Goal: Task Accomplishment & Management: Complete application form

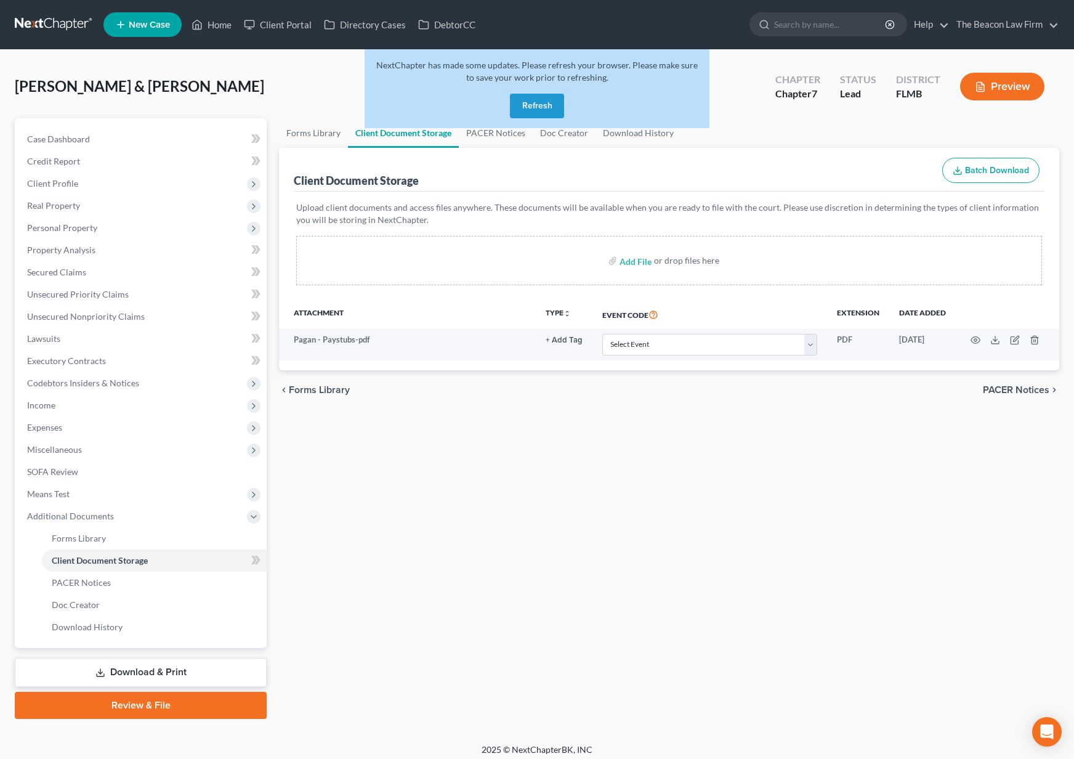
click at [532, 103] on button "Refresh" at bounding box center [537, 106] width 54 height 25
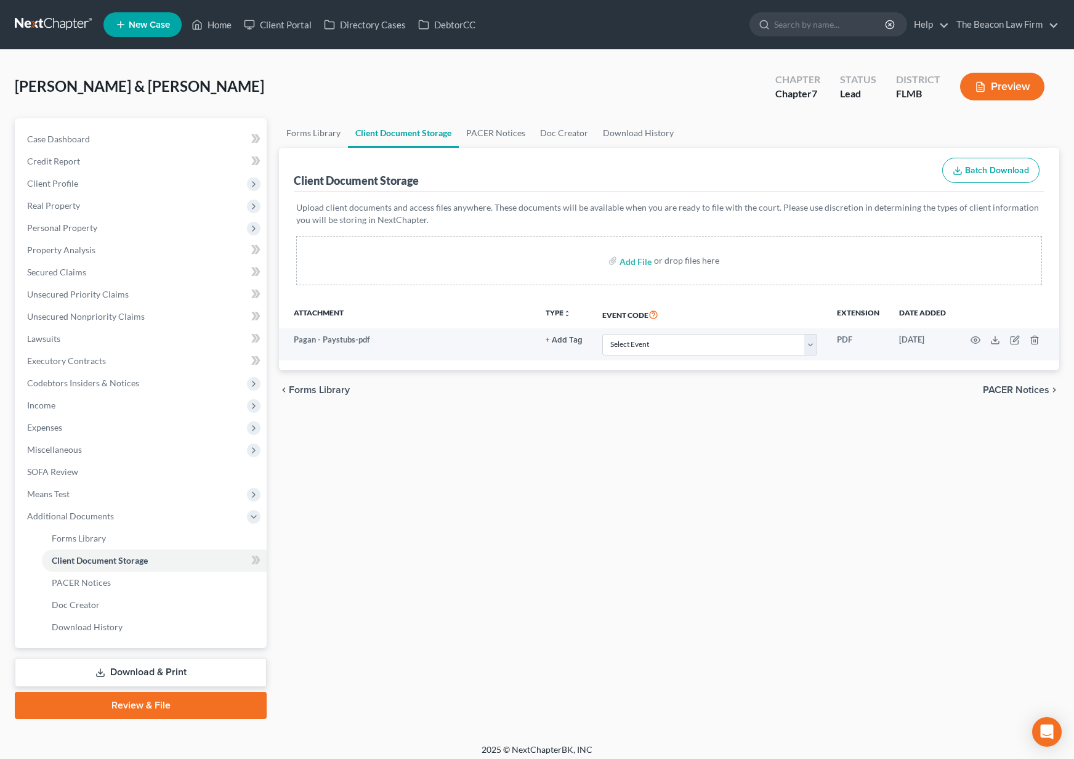
click at [66, 22] on link at bounding box center [54, 25] width 79 height 22
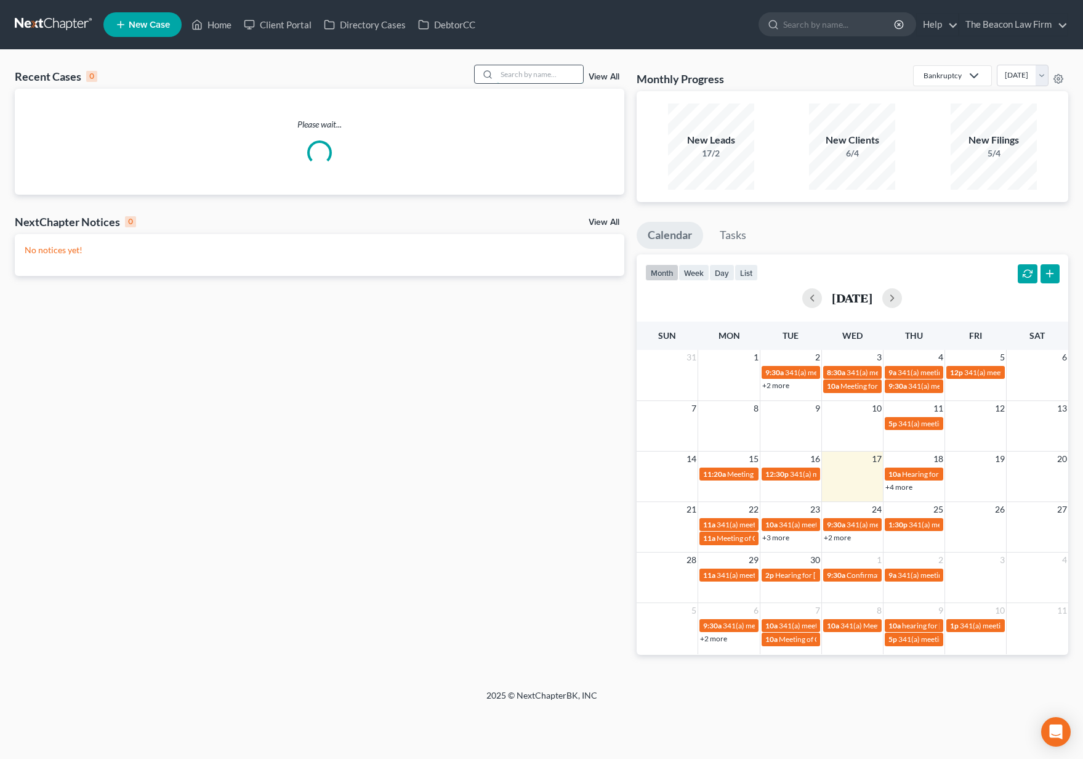
click at [540, 71] on input "search" at bounding box center [540, 74] width 86 height 18
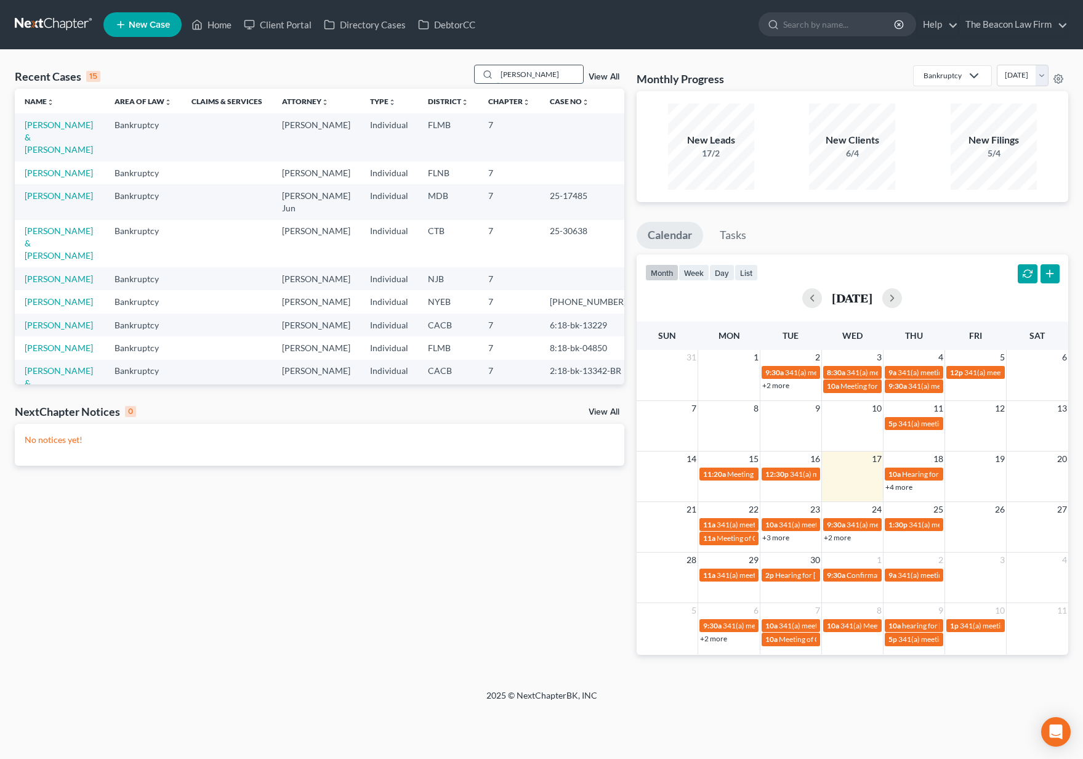
type input "[PERSON_NAME]"
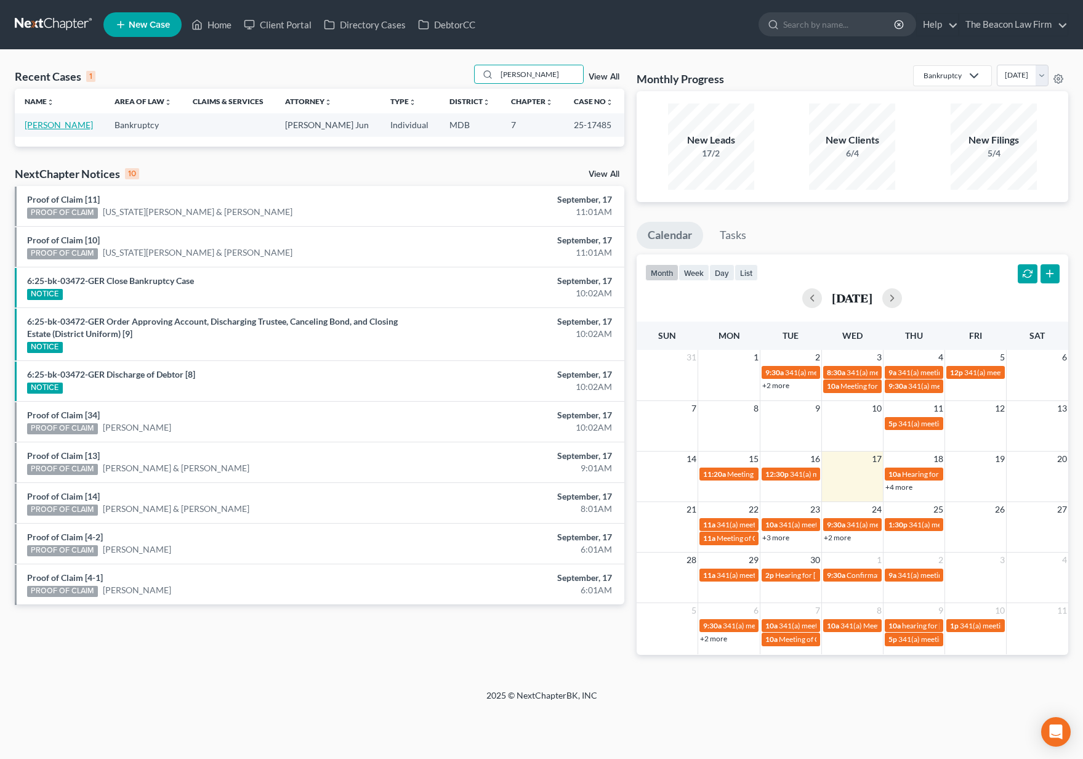
click at [54, 126] on link "[PERSON_NAME]" at bounding box center [59, 124] width 68 height 10
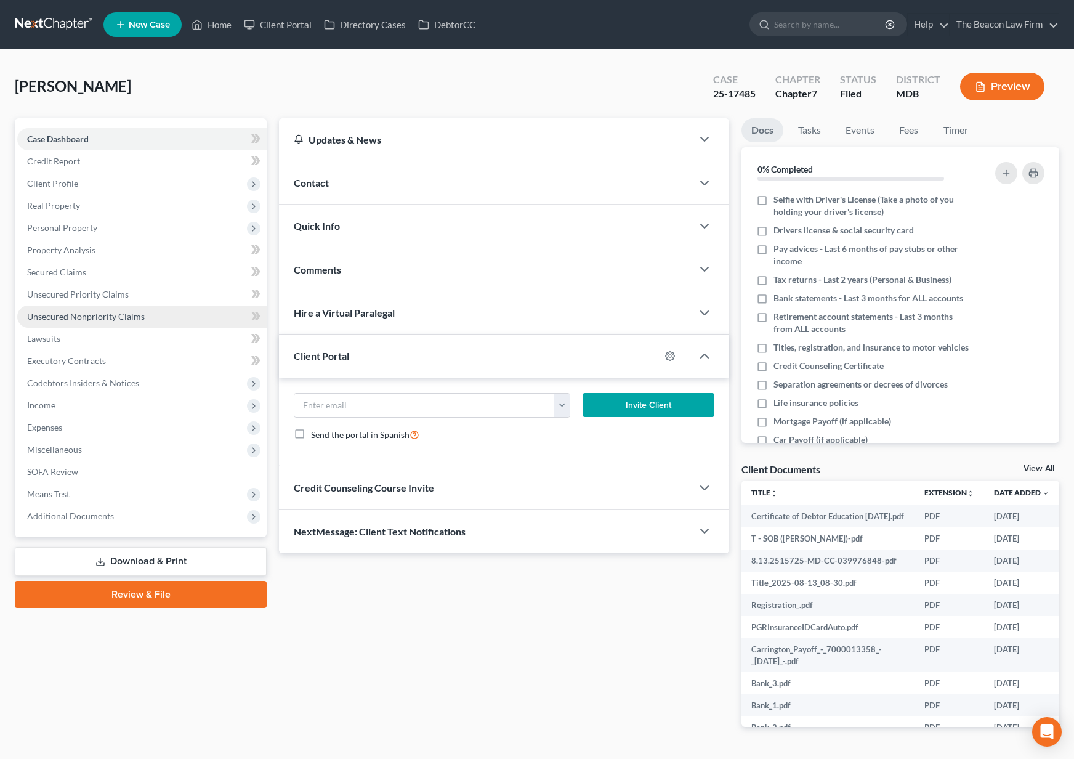
click at [79, 314] on span "Unsecured Nonpriority Claims" at bounding box center [86, 316] width 118 height 10
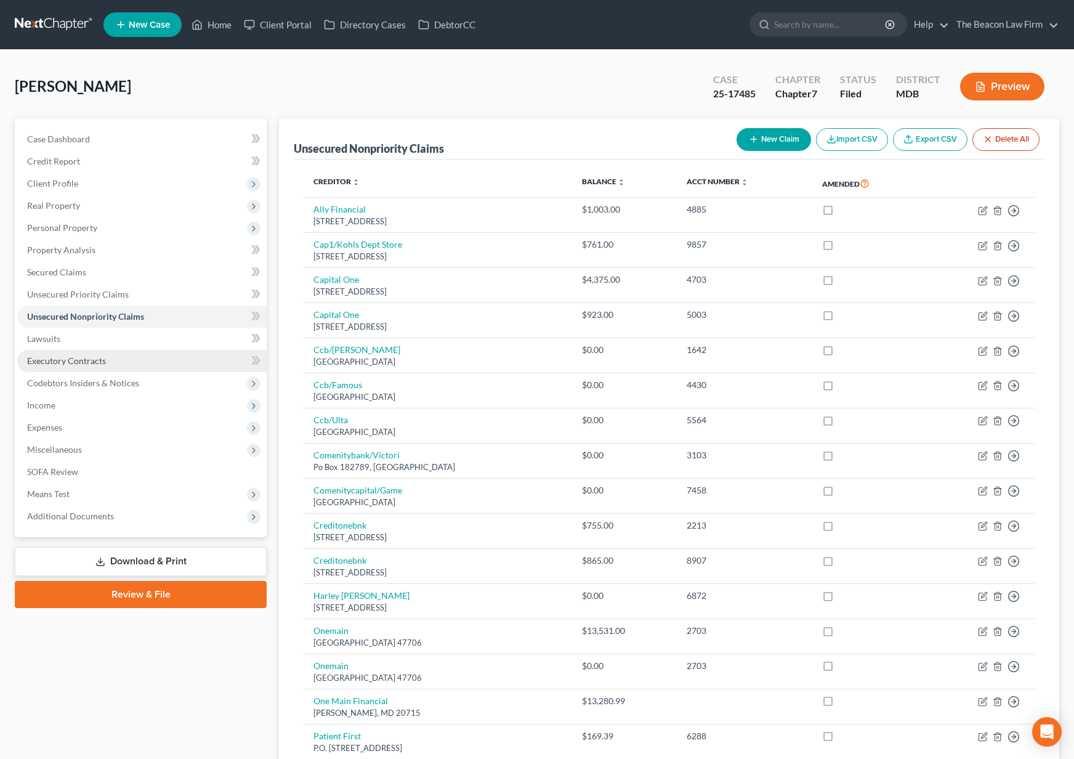
click at [70, 365] on span "Executory Contracts" at bounding box center [66, 360] width 79 height 10
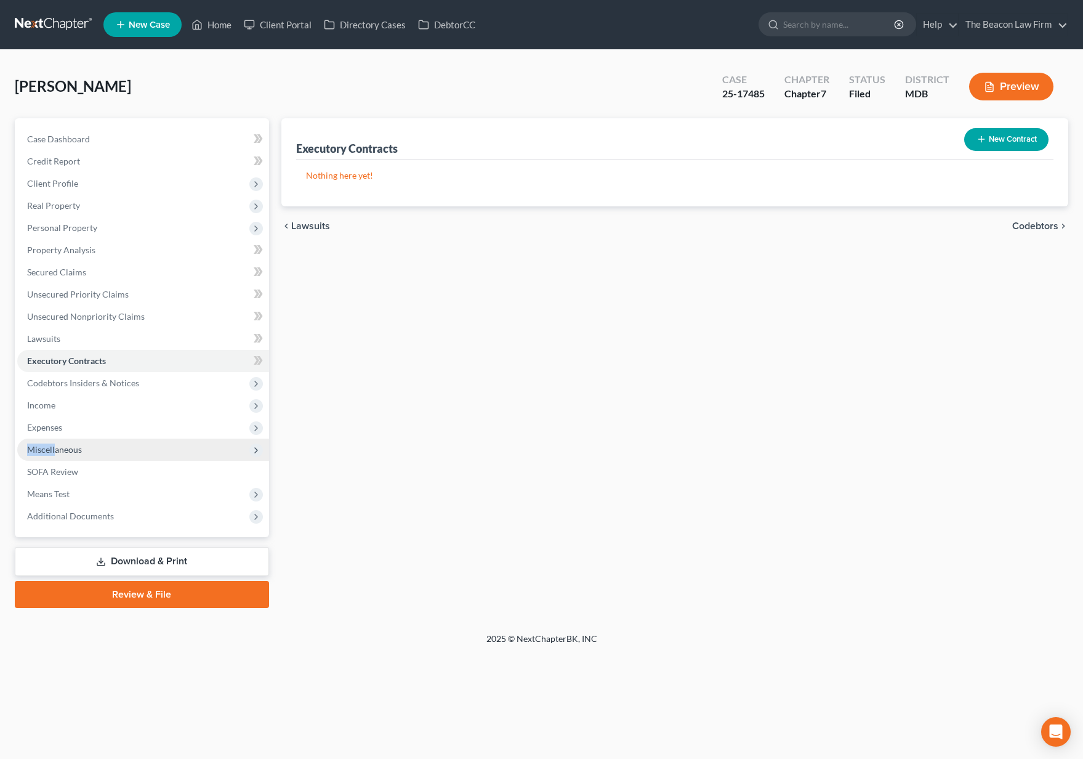
click at [54, 443] on span "Miscellaneous" at bounding box center [143, 450] width 252 height 22
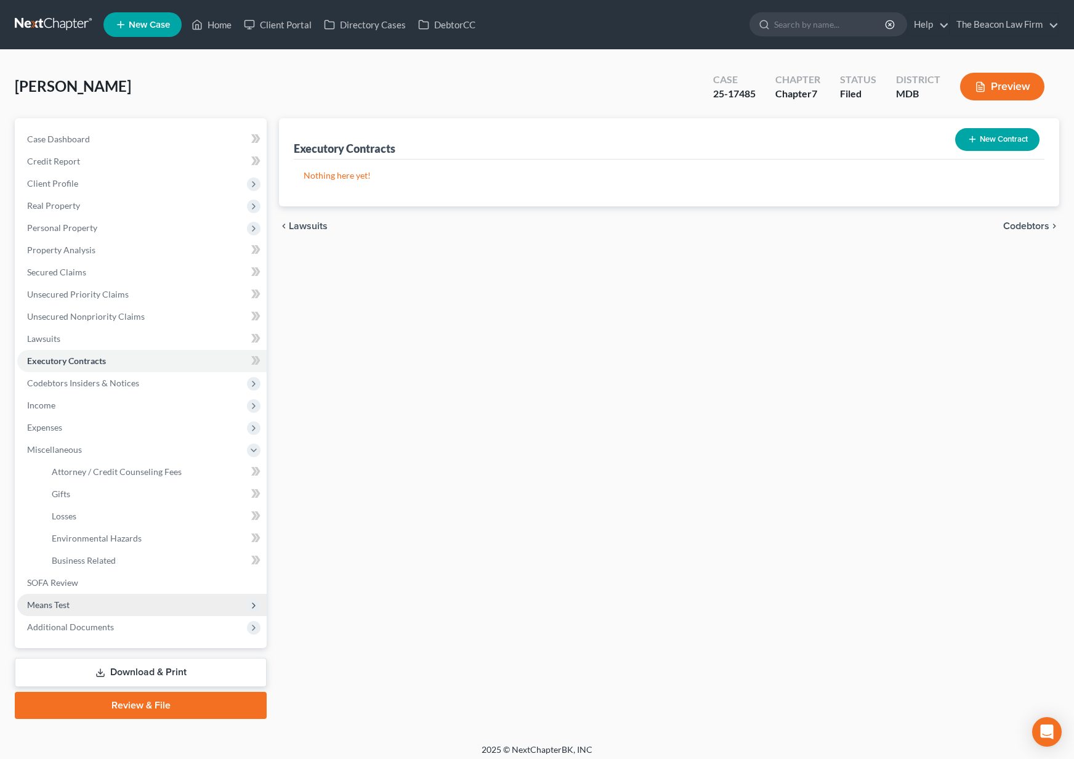
click at [60, 601] on span "Means Test" at bounding box center [48, 604] width 42 height 10
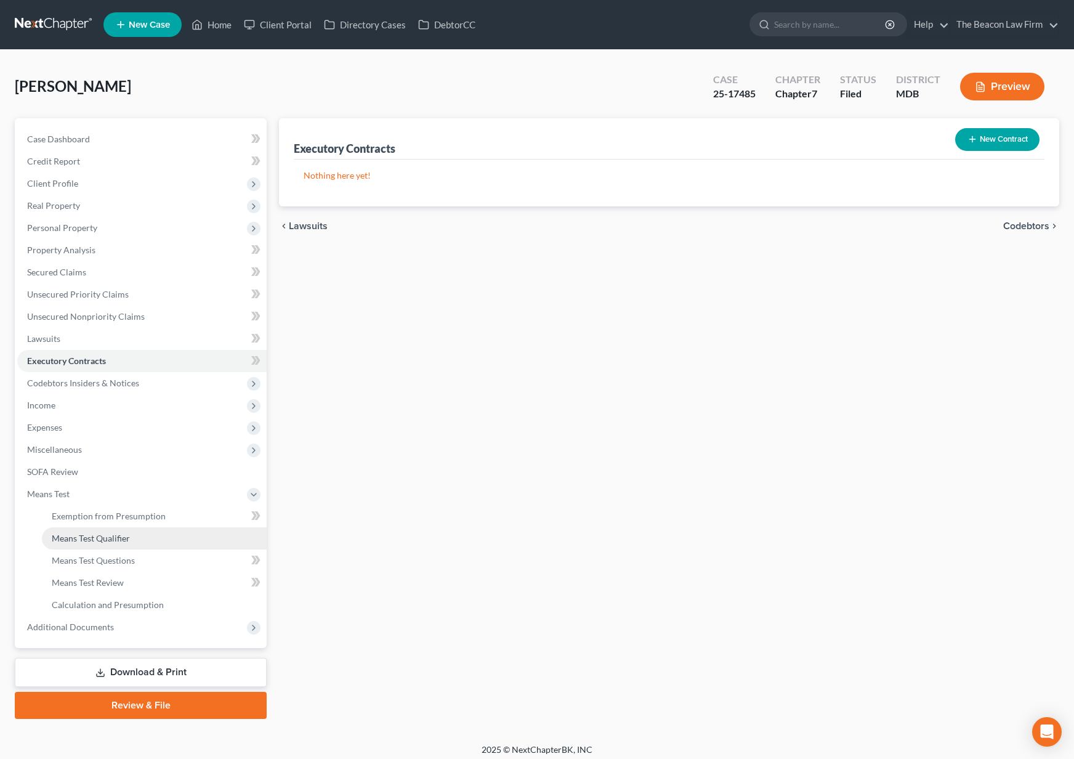
click at [83, 540] on span "Means Test Qualifier" at bounding box center [91, 538] width 78 height 10
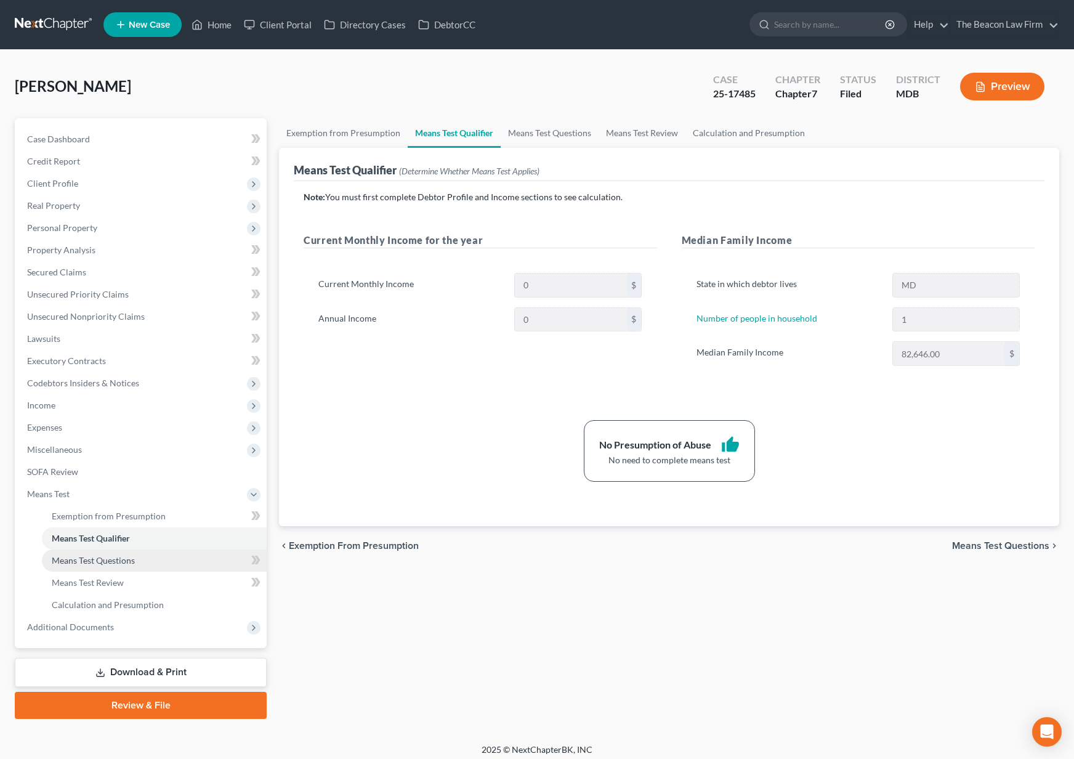
click at [87, 556] on span "Means Test Questions" at bounding box center [93, 560] width 83 height 10
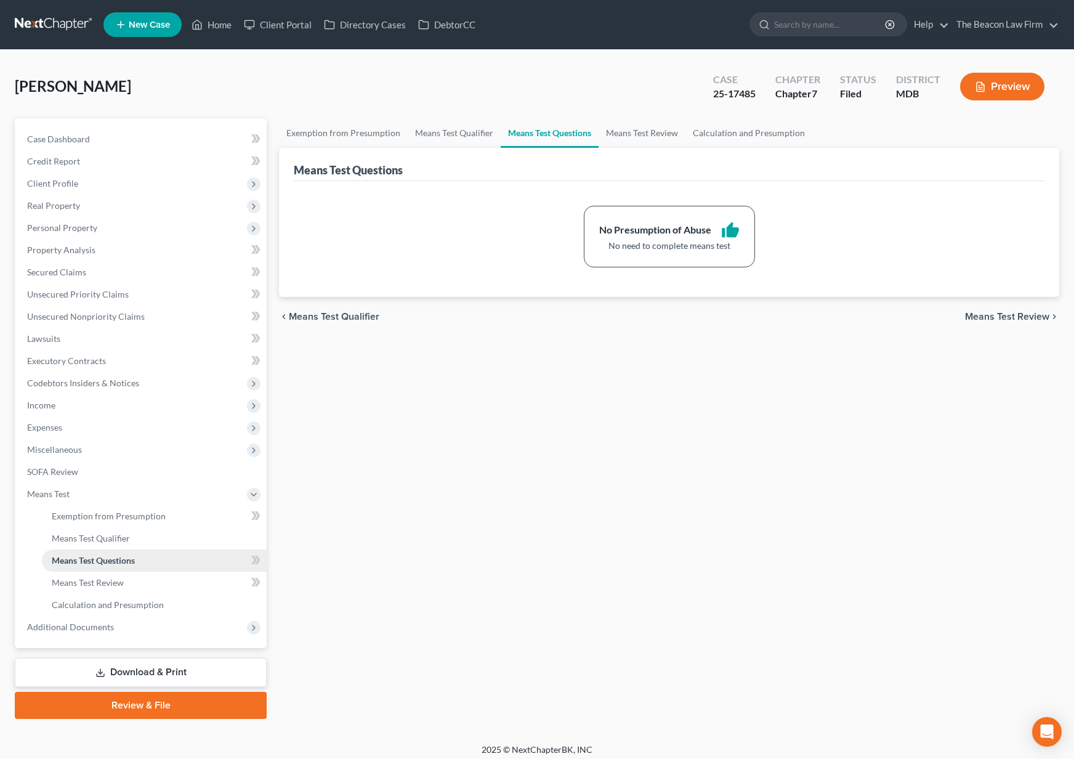
click at [87, 567] on link "Means Test Questions" at bounding box center [154, 560] width 225 height 22
click at [42, 402] on span "Income" at bounding box center [41, 405] width 28 height 10
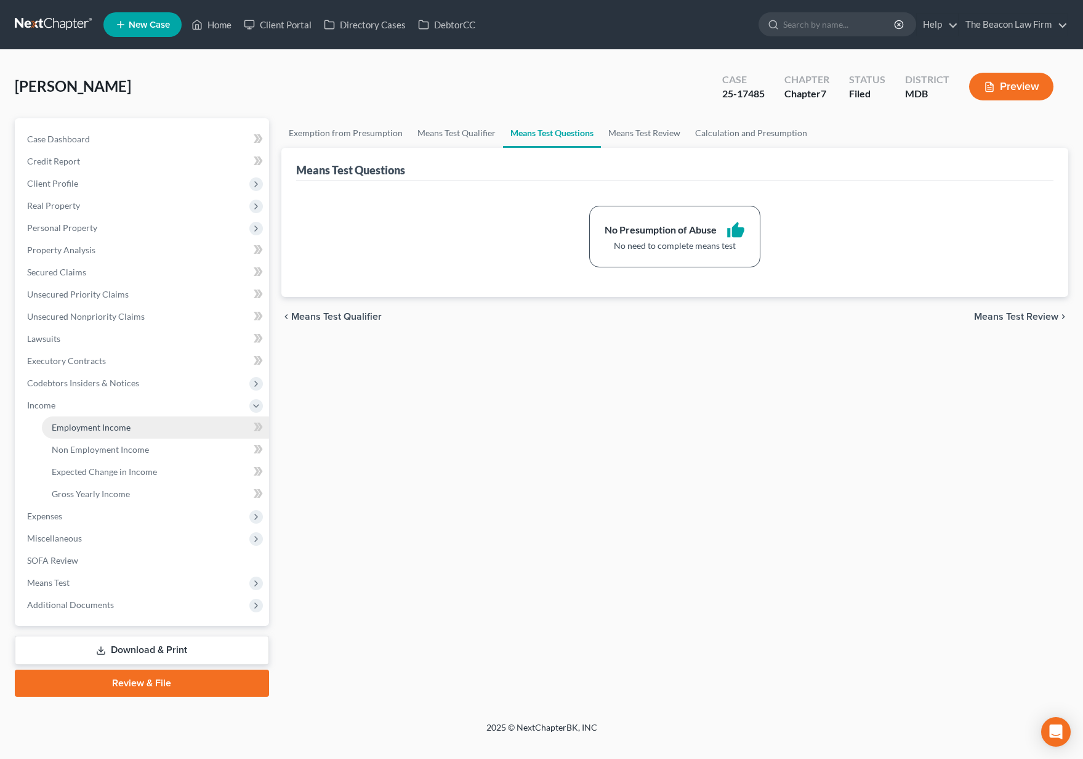
click at [55, 424] on span "Employment Income" at bounding box center [91, 427] width 79 height 10
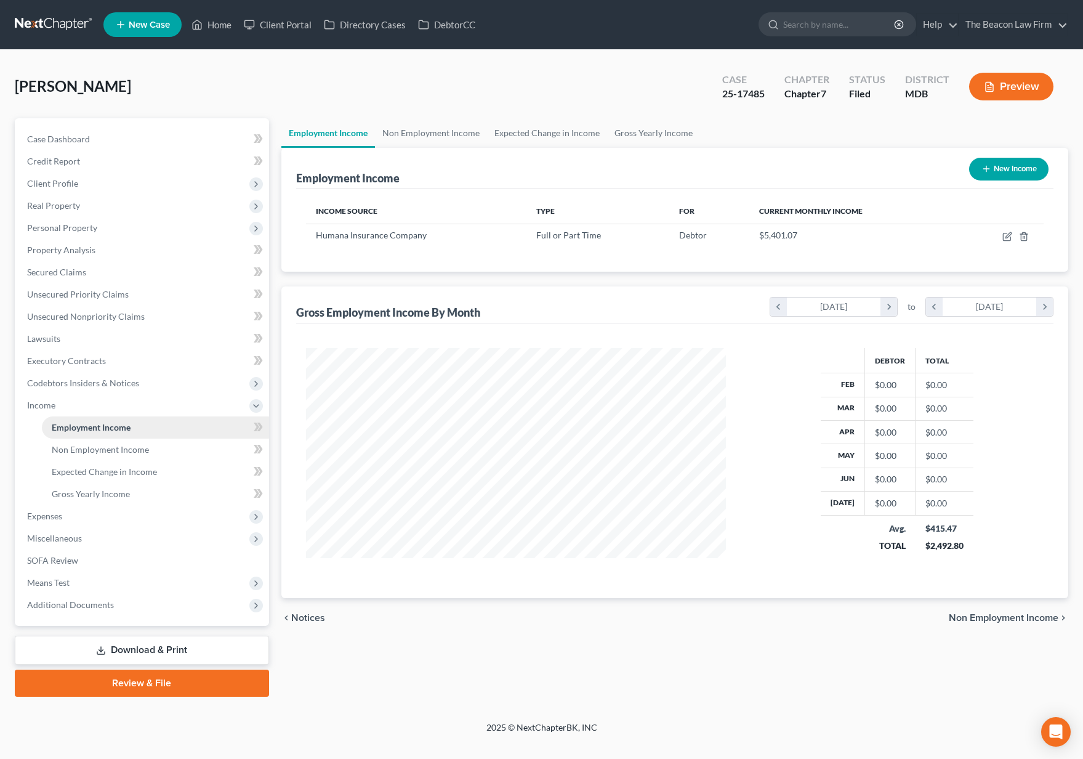
scroll to position [221, 445]
click at [1008, 237] on icon "button" at bounding box center [1008, 237] width 10 height 10
select select "0"
select select "18"
select select "2"
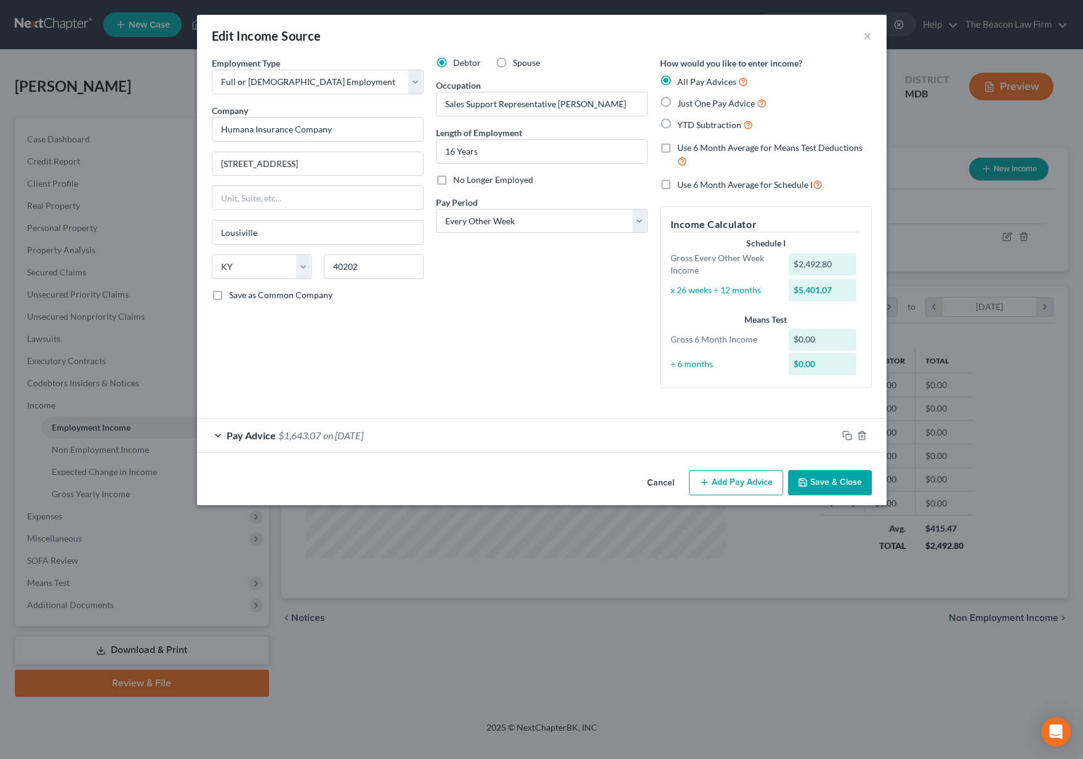
click at [815, 484] on button "Save & Close" at bounding box center [830, 483] width 84 height 26
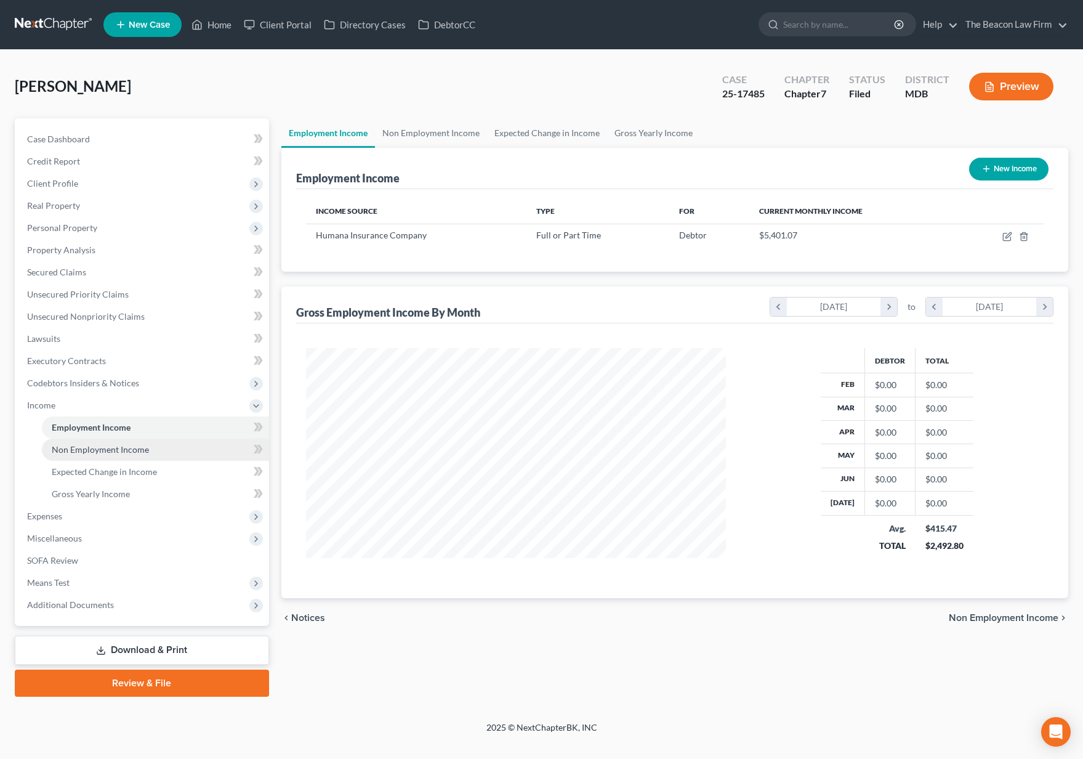
click at [141, 456] on link "Non Employment Income" at bounding box center [155, 450] width 227 height 22
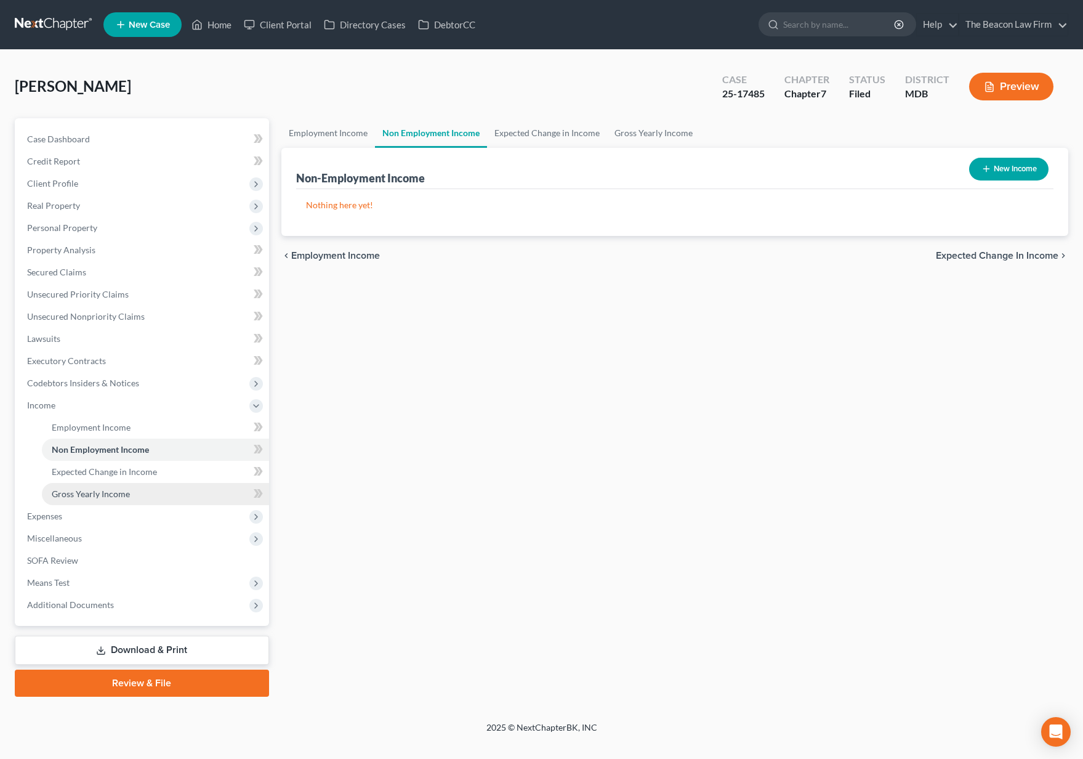
click at [75, 490] on span "Gross Yearly Income" at bounding box center [91, 493] width 78 height 10
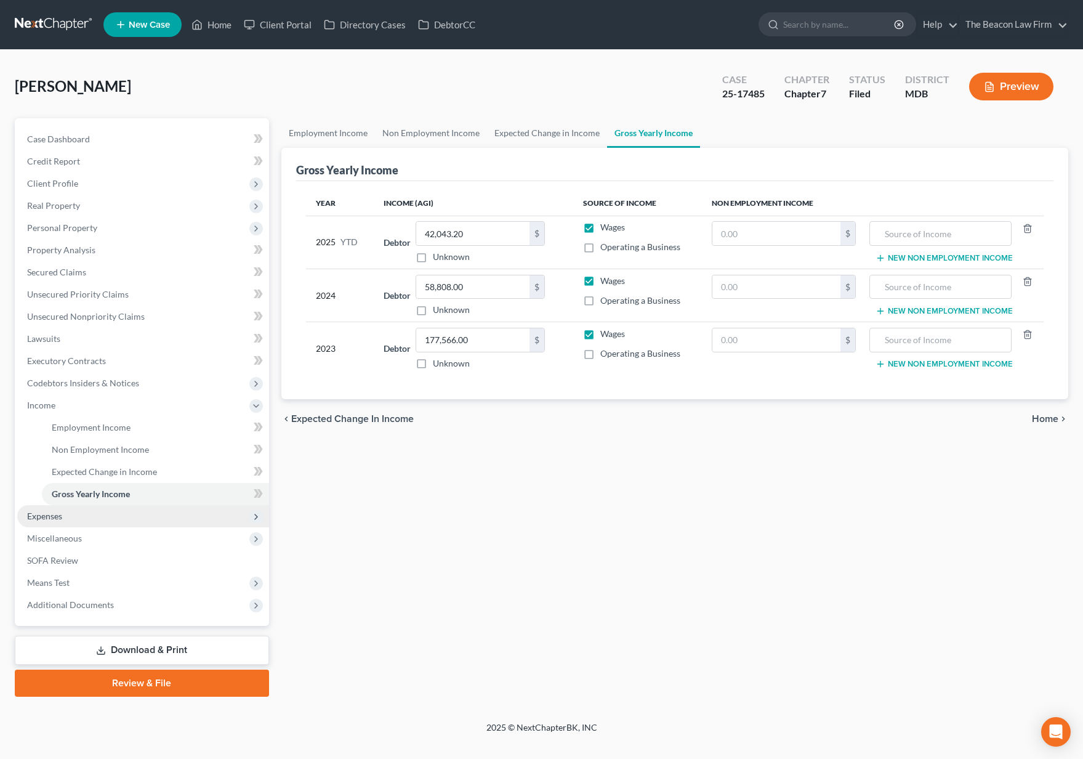
click at [57, 515] on span "Expenses" at bounding box center [44, 516] width 35 height 10
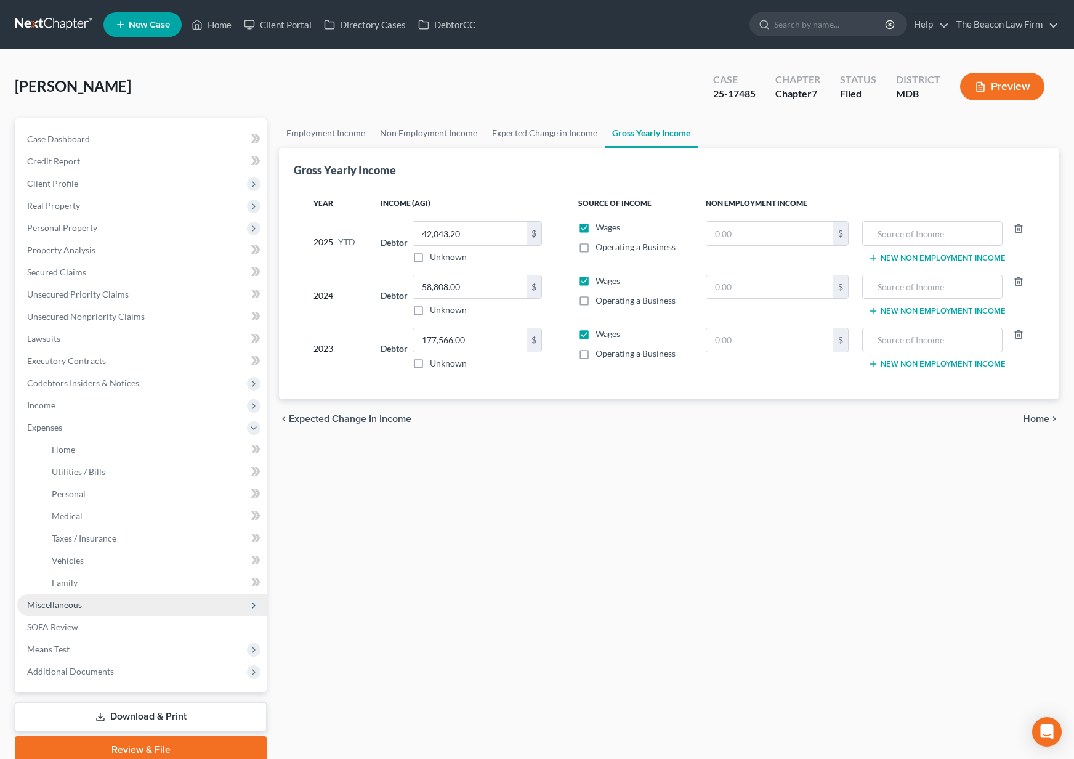
drag, startPoint x: 60, startPoint y: 605, endPoint x: 73, endPoint y: 604, distance: 13.6
click at [61, 605] on span "Miscellaneous" at bounding box center [54, 604] width 55 height 10
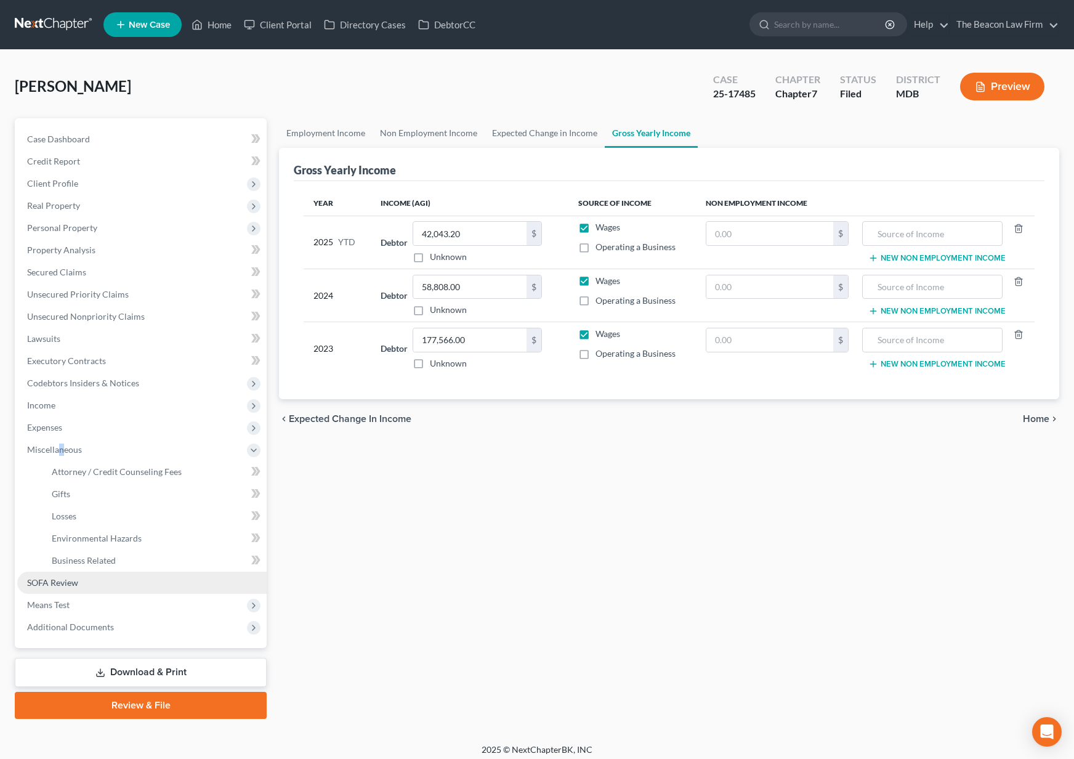
click at [55, 584] on span "SOFA Review" at bounding box center [52, 582] width 51 height 10
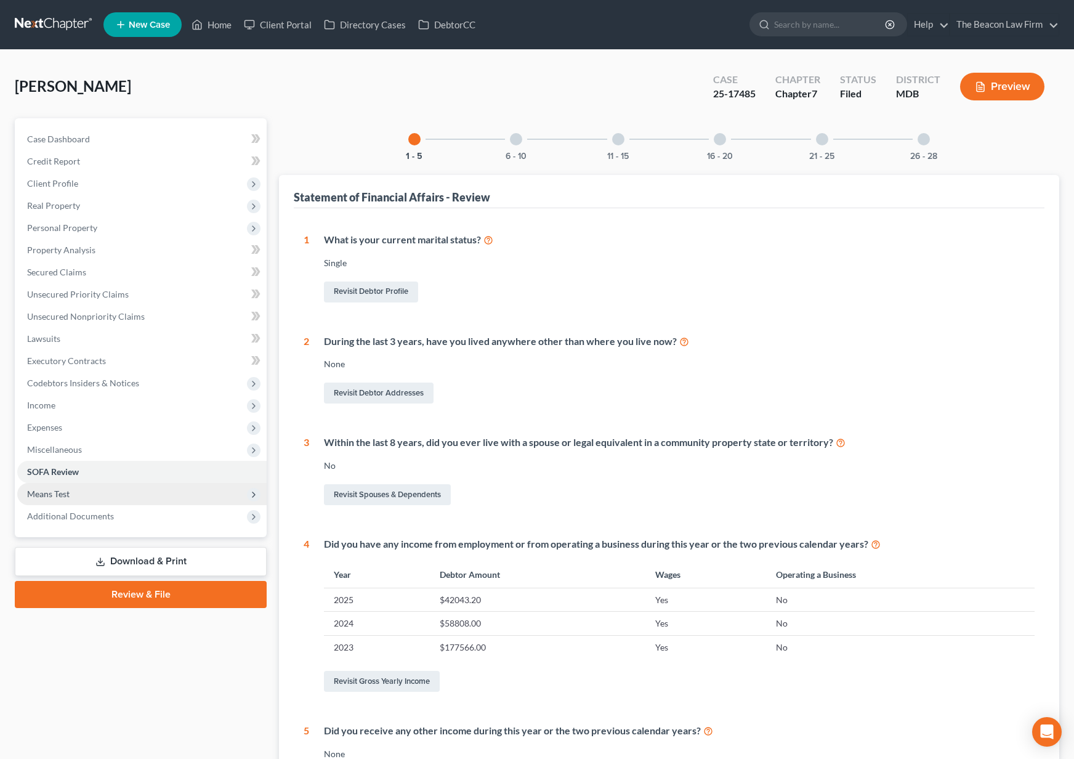
click at [64, 492] on span "Means Test" at bounding box center [48, 493] width 42 height 10
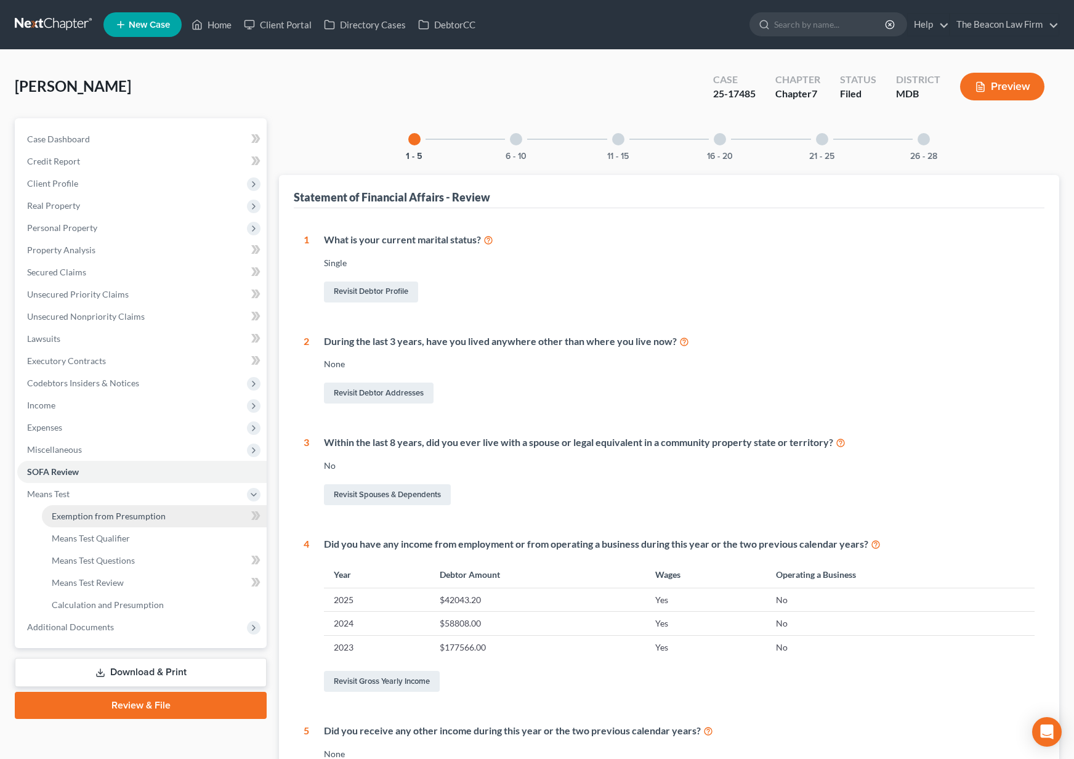
click at [70, 514] on span "Exemption from Presumption" at bounding box center [109, 516] width 114 height 10
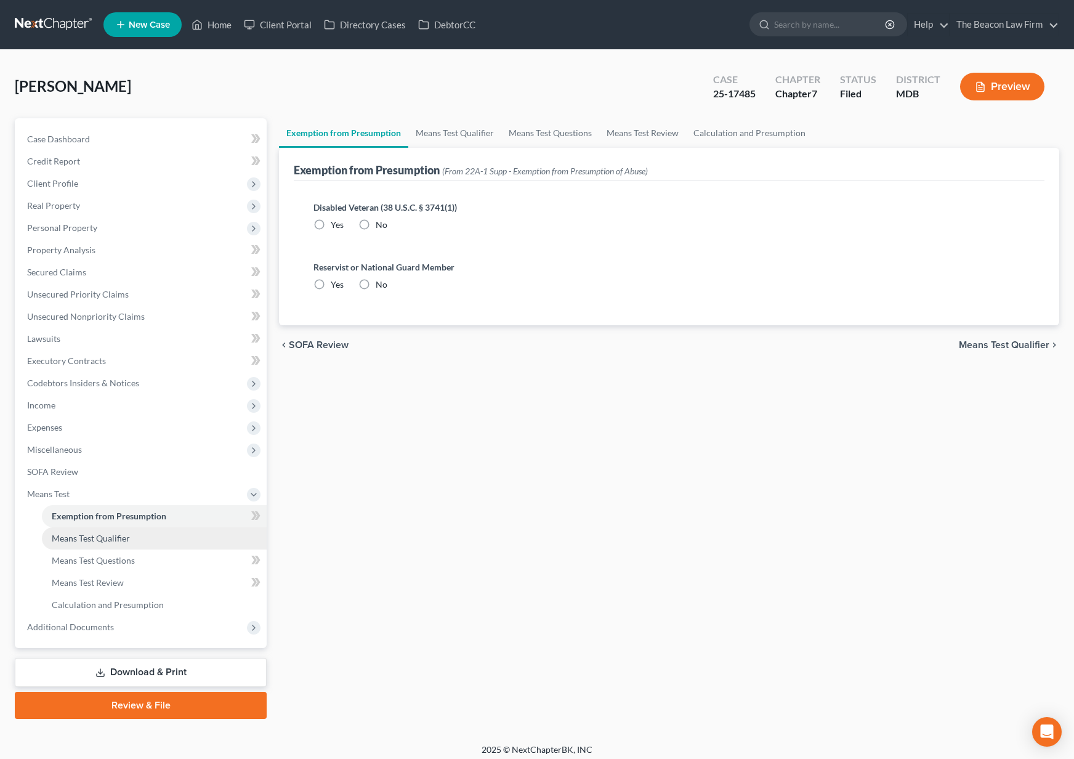
click at [81, 543] on link "Means Test Qualifier" at bounding box center [154, 538] width 225 height 22
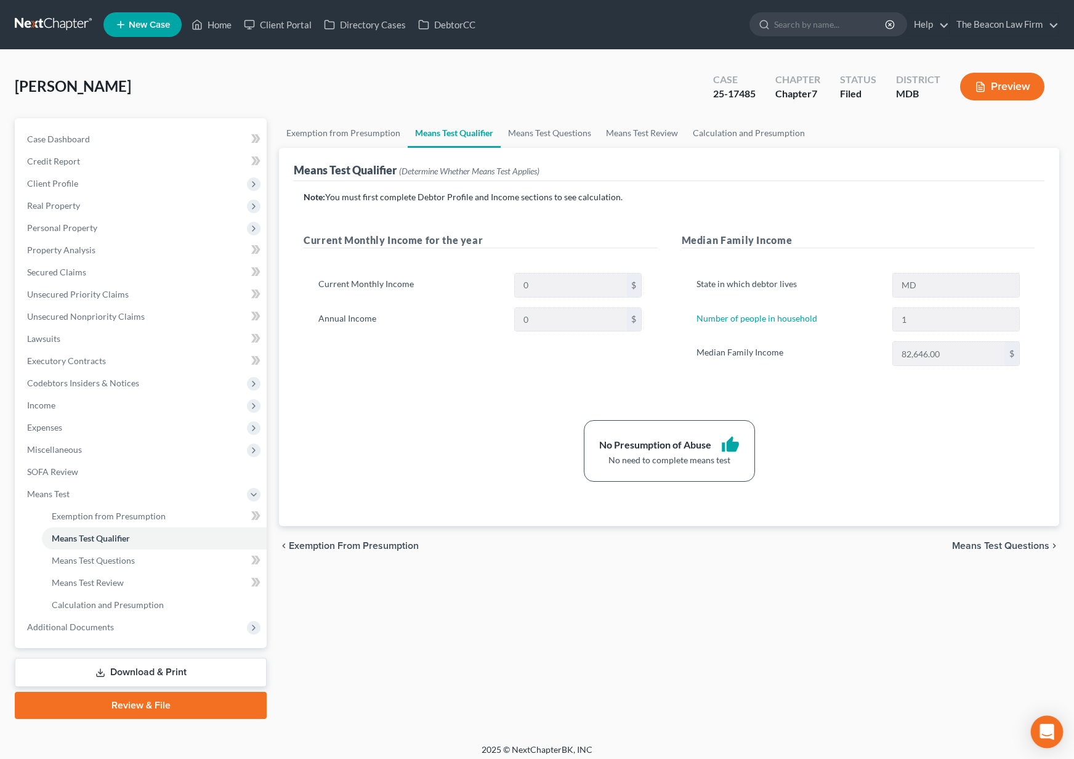
click at [1035, 732] on div "Open Intercom Messenger" at bounding box center [1047, 732] width 33 height 33
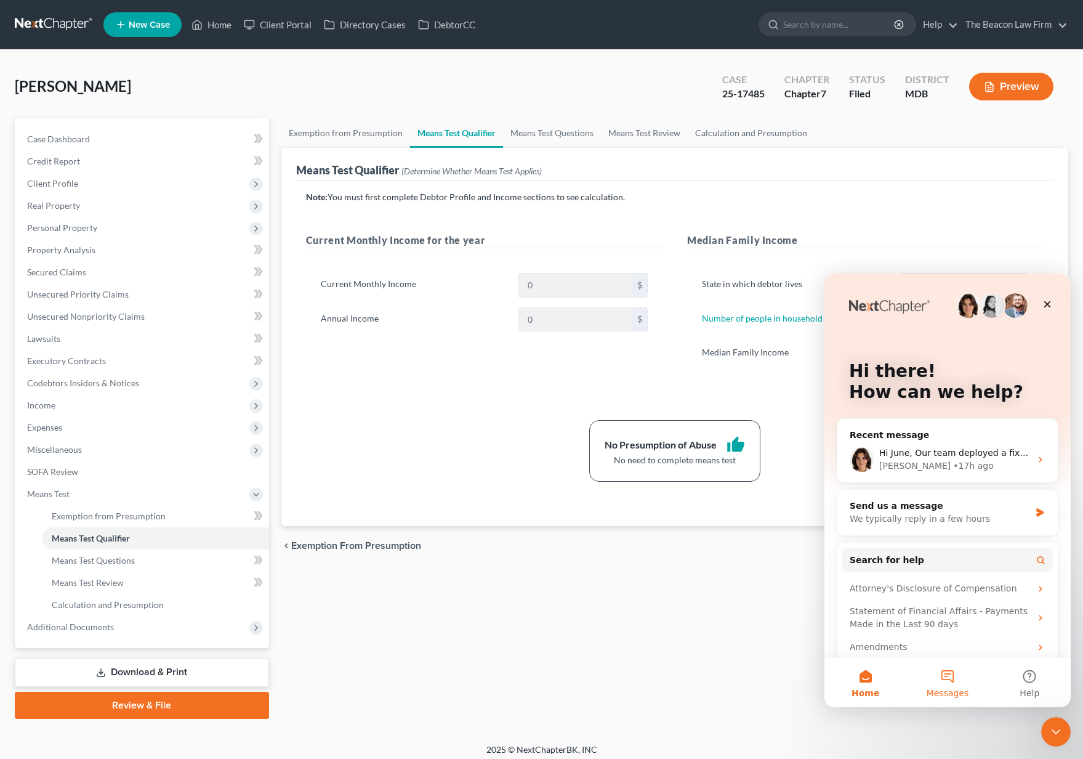
click at [944, 673] on button "Messages" at bounding box center [948, 682] width 82 height 49
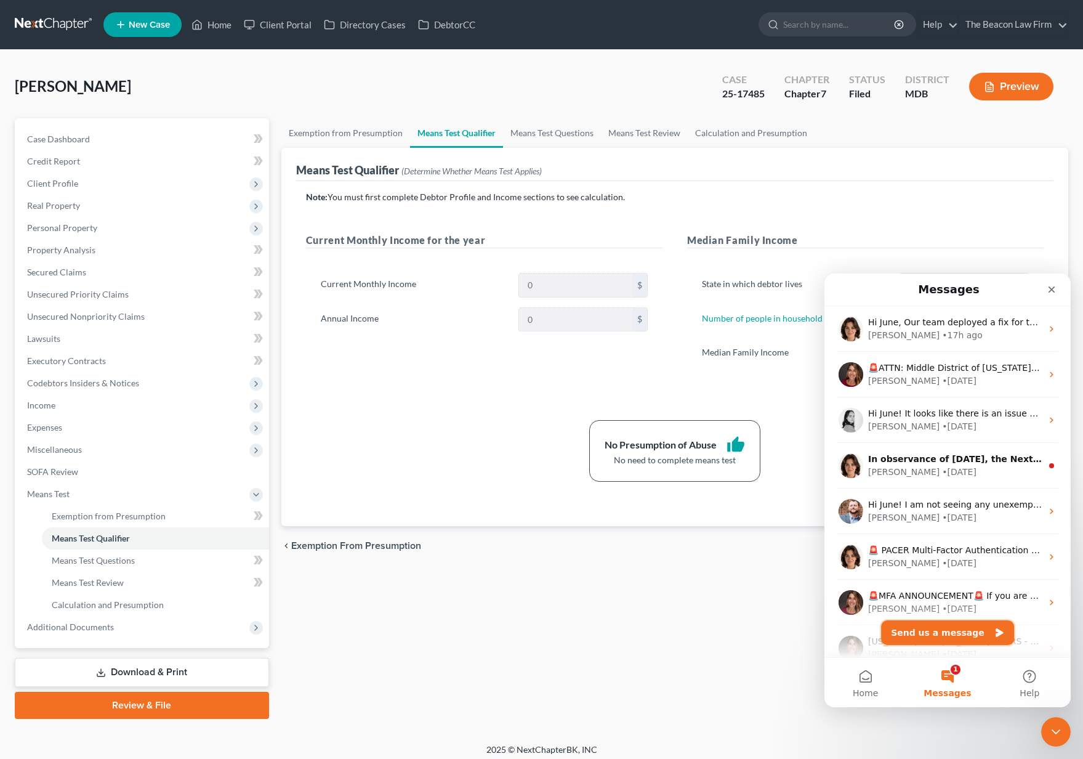
click at [933, 633] on button "Send us a message" at bounding box center [947, 632] width 133 height 25
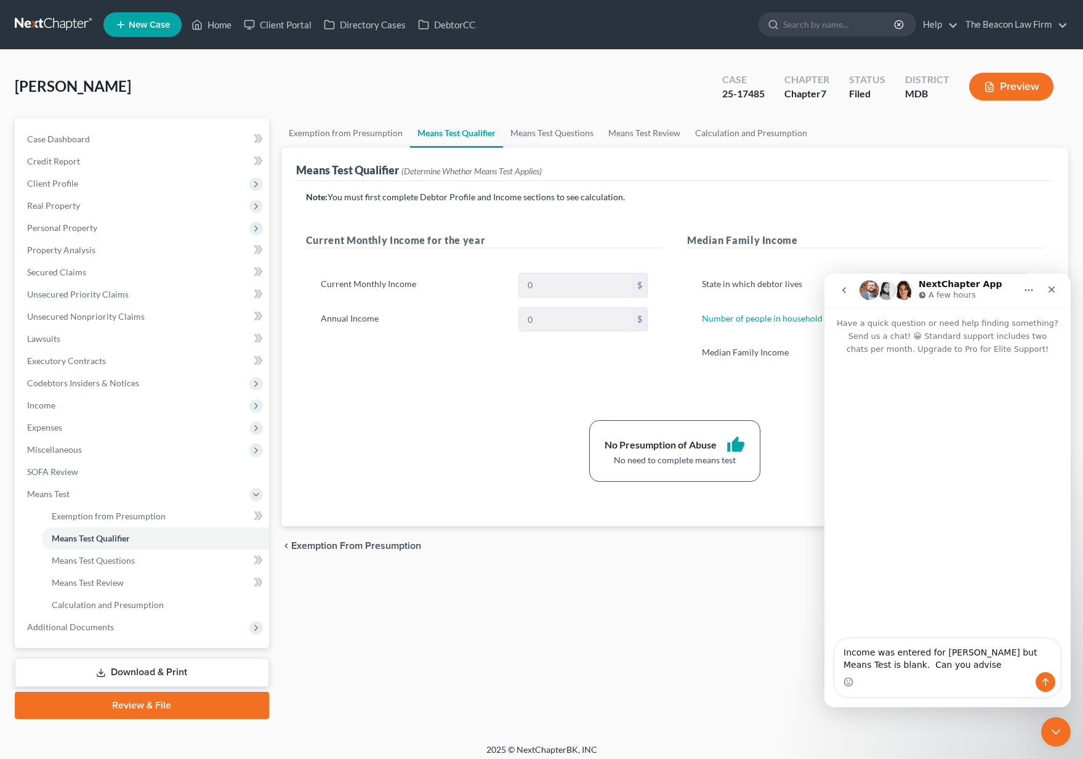
type textarea "Income was entered for [PERSON_NAME] but Means Test is blank. Can you advise?"
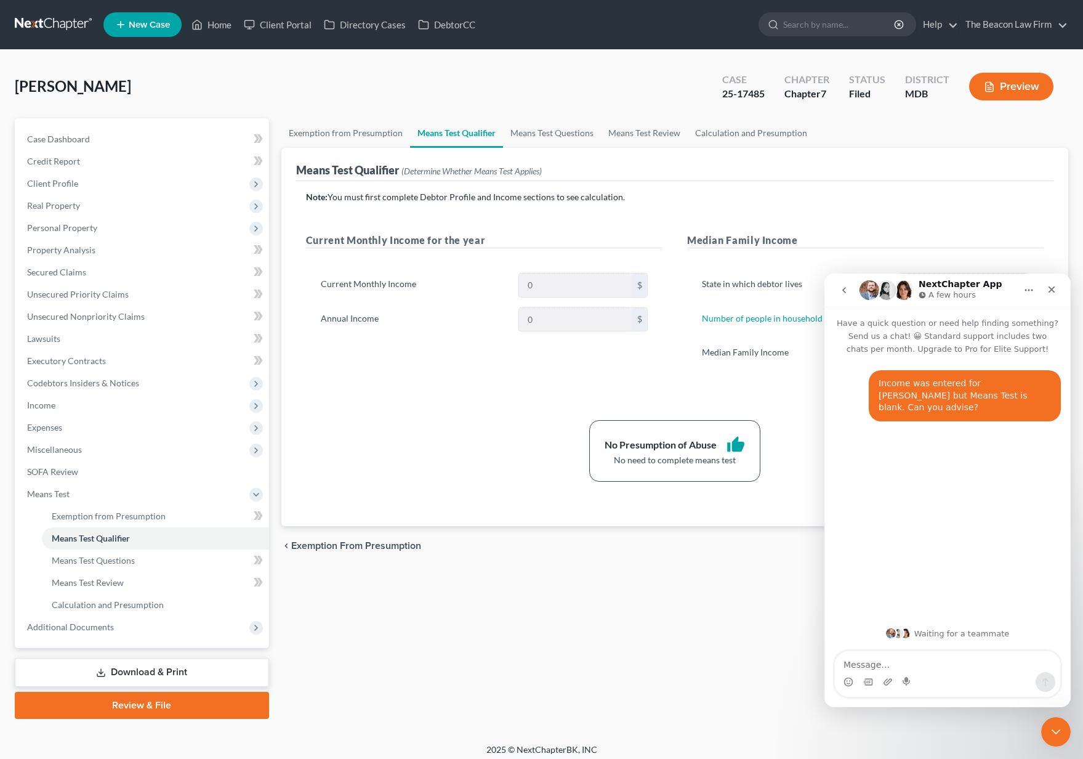
click at [522, 557] on div "chevron_left Exemption from Presumption Means Test Questions chevron_right" at bounding box center [674, 545] width 787 height 39
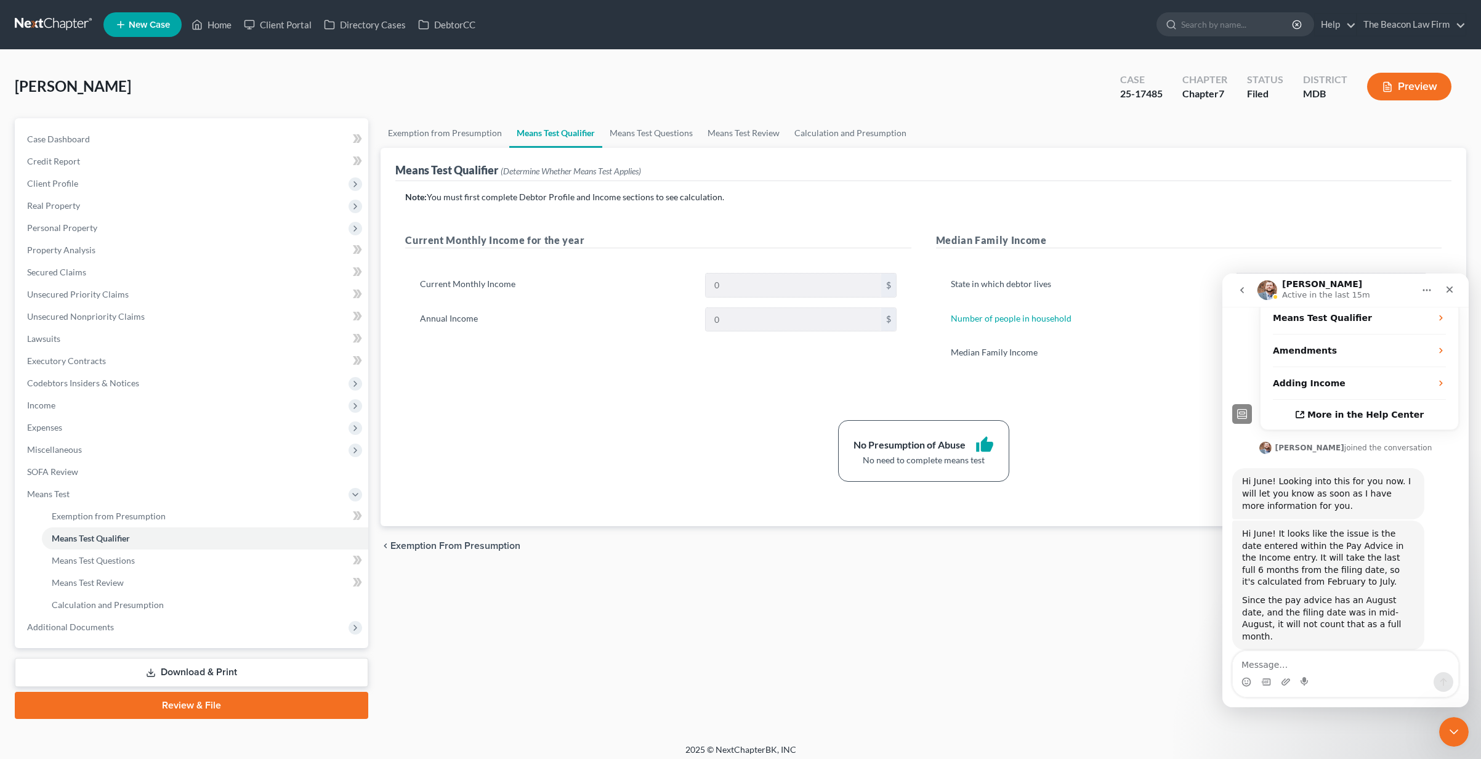
scroll to position [270, 0]
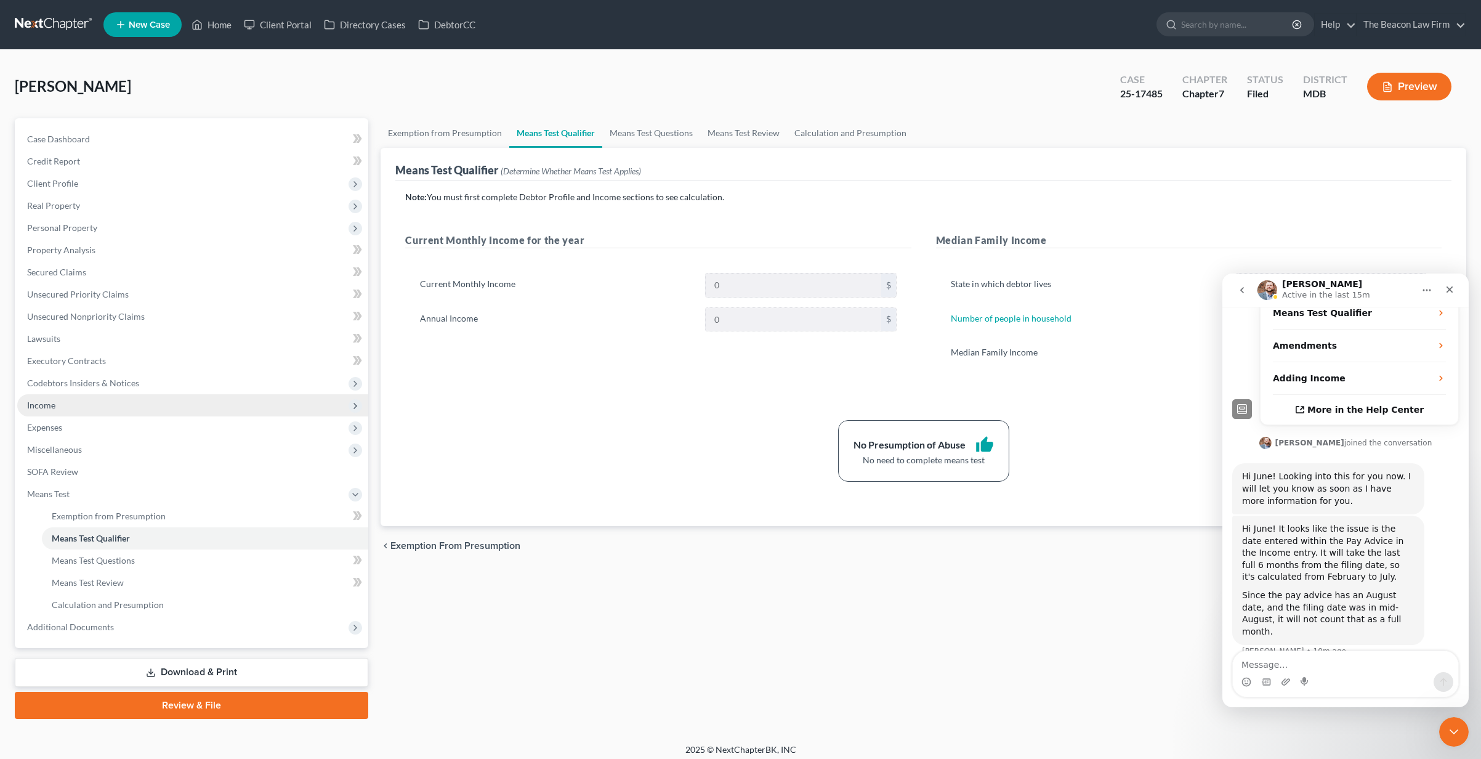
drag, startPoint x: 121, startPoint y: 403, endPoint x: 116, endPoint y: 411, distance: 9.4
click at [120, 403] on span "Income" at bounding box center [192, 405] width 351 height 22
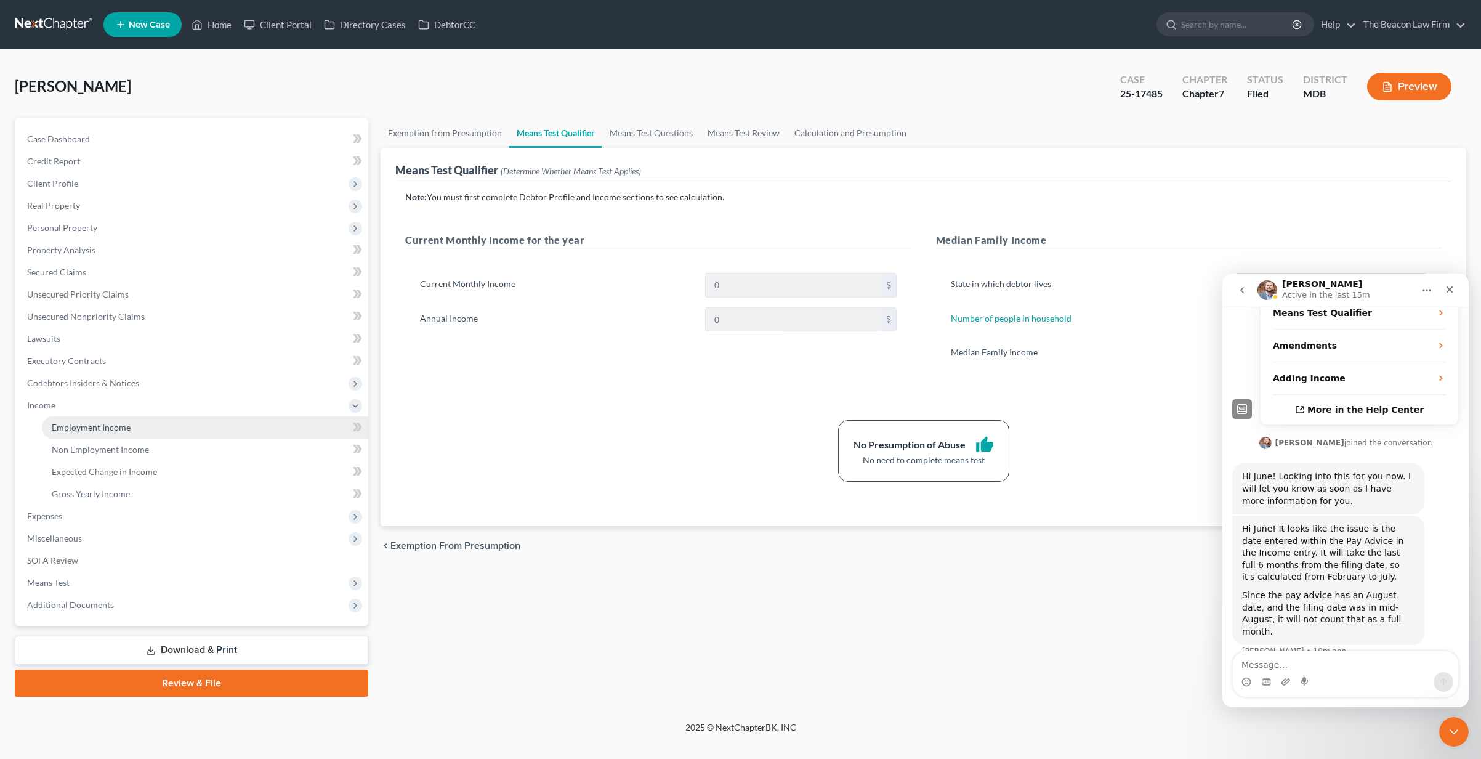
click at [112, 423] on span "Employment Income" at bounding box center [91, 427] width 79 height 10
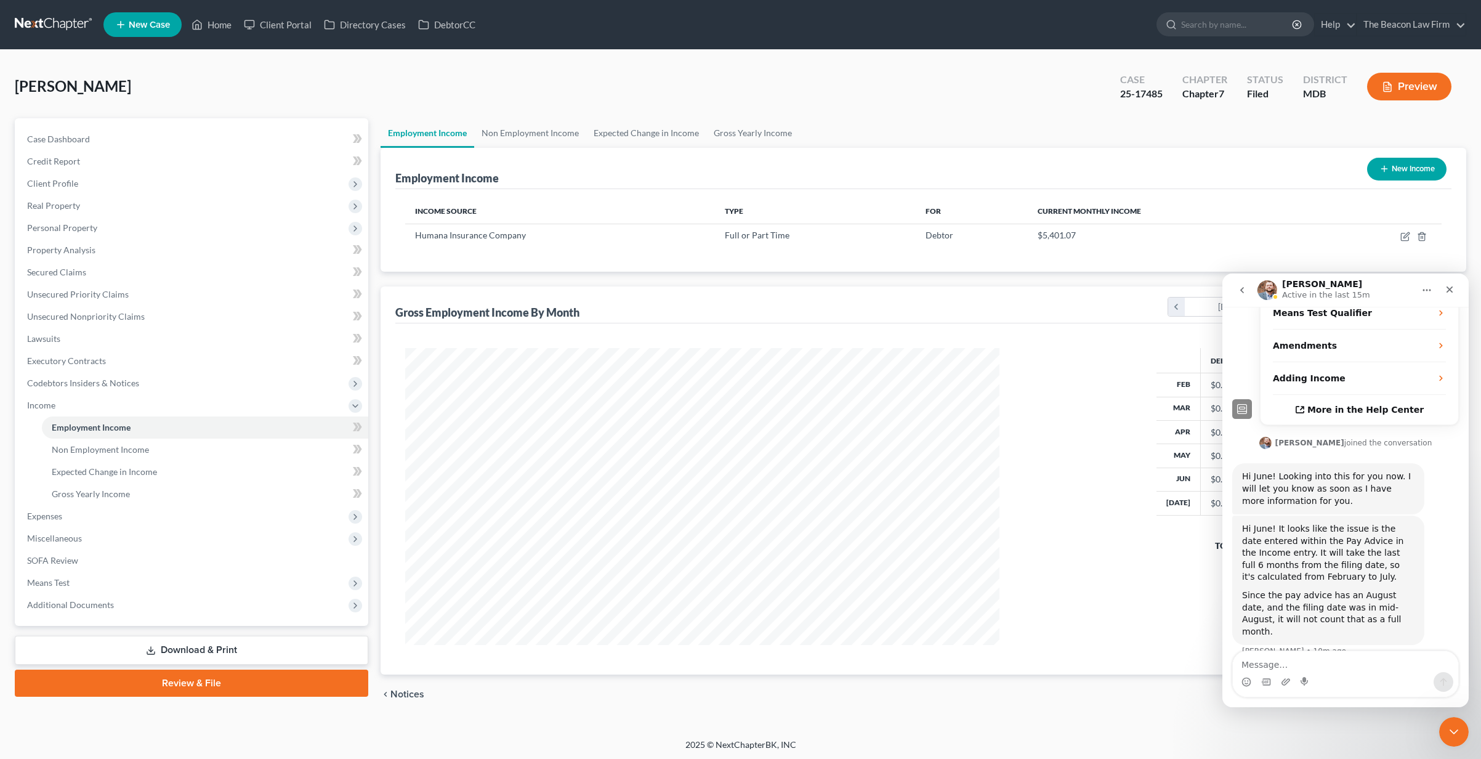
scroll to position [297, 619]
click at [1083, 235] on icon "button" at bounding box center [1406, 237] width 10 height 10
select select "0"
select select "18"
select select "2"
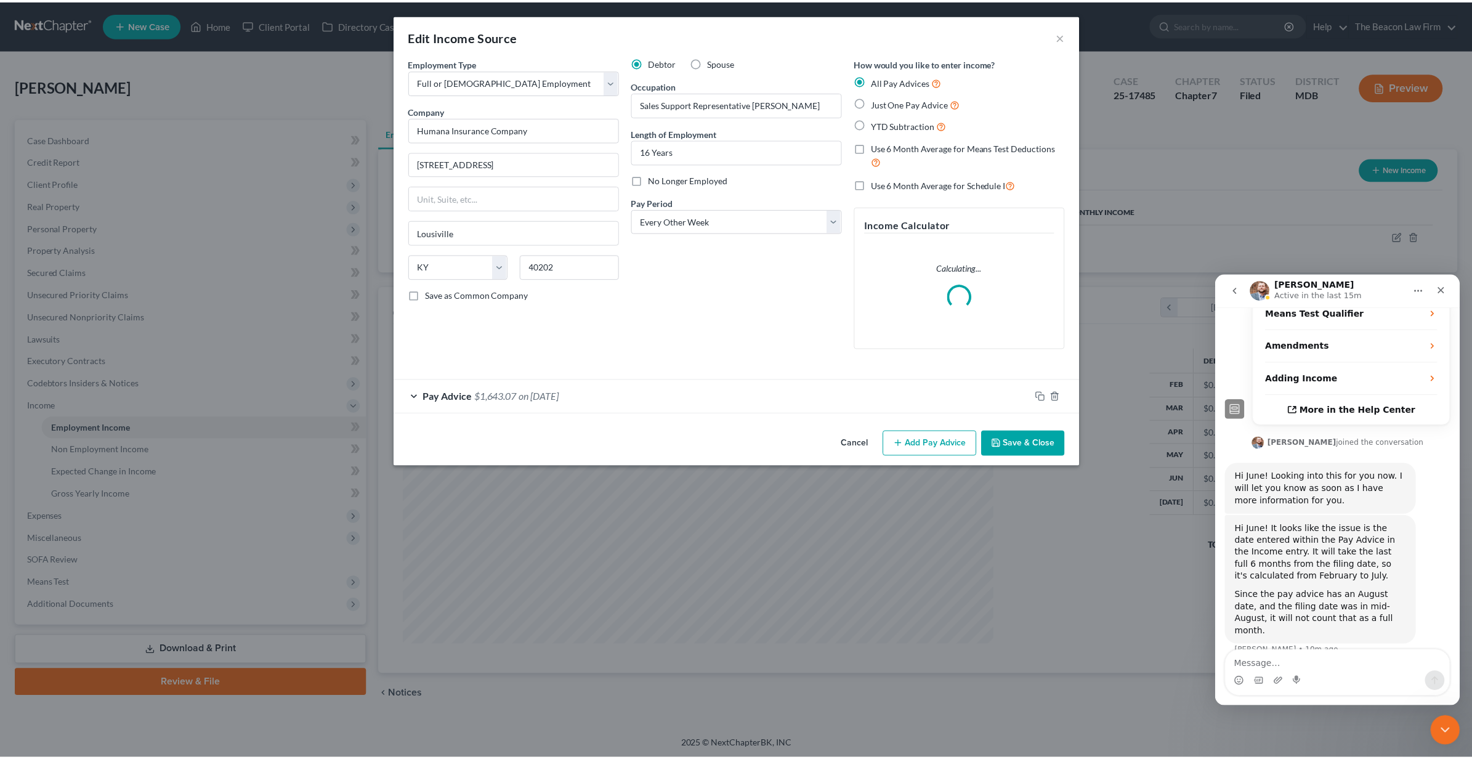
scroll to position [222, 0]
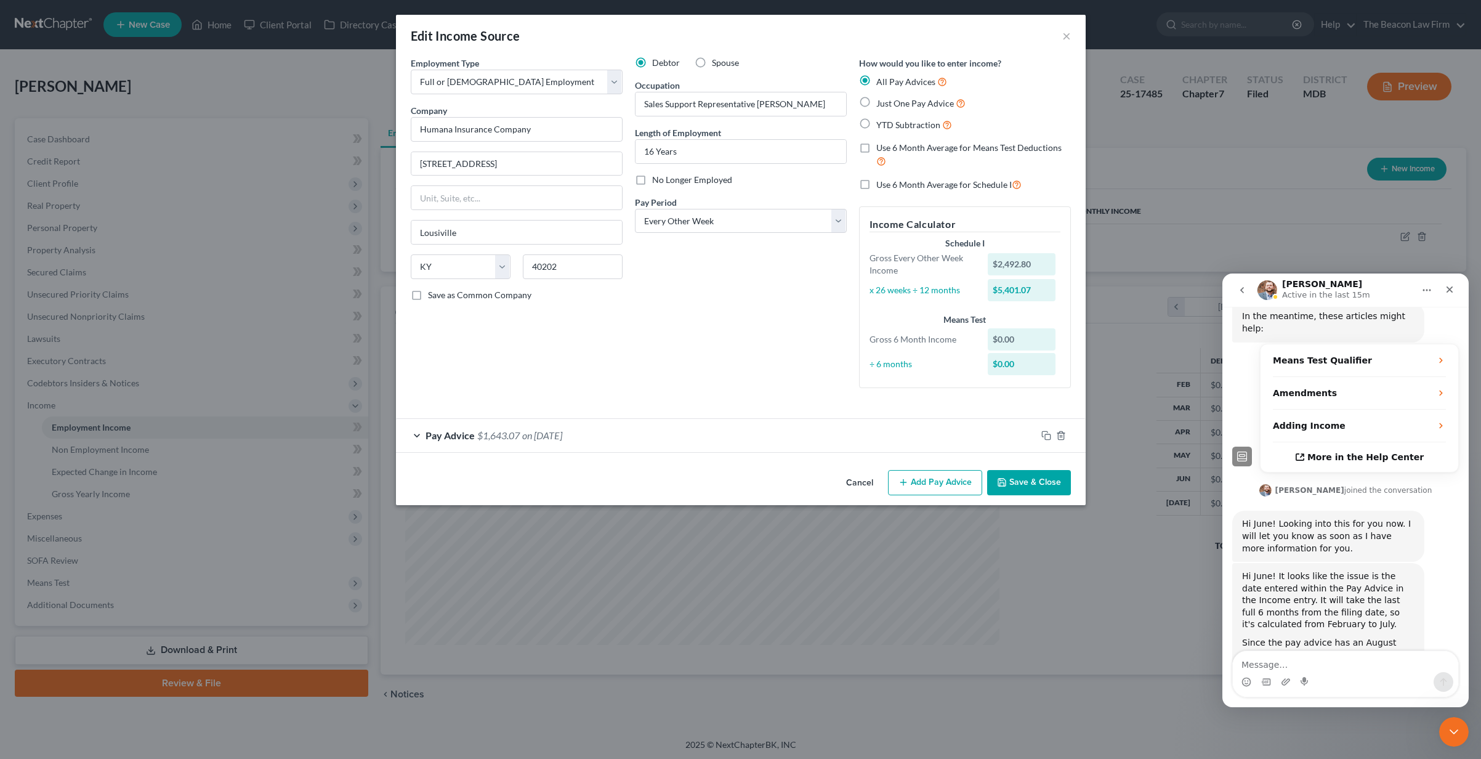
click at [916, 103] on span "Just One Pay Advice" at bounding box center [915, 103] width 78 height 10
click at [889, 103] on input "Just One Pay Advice" at bounding box center [885, 100] width 8 height 8
radio input "true"
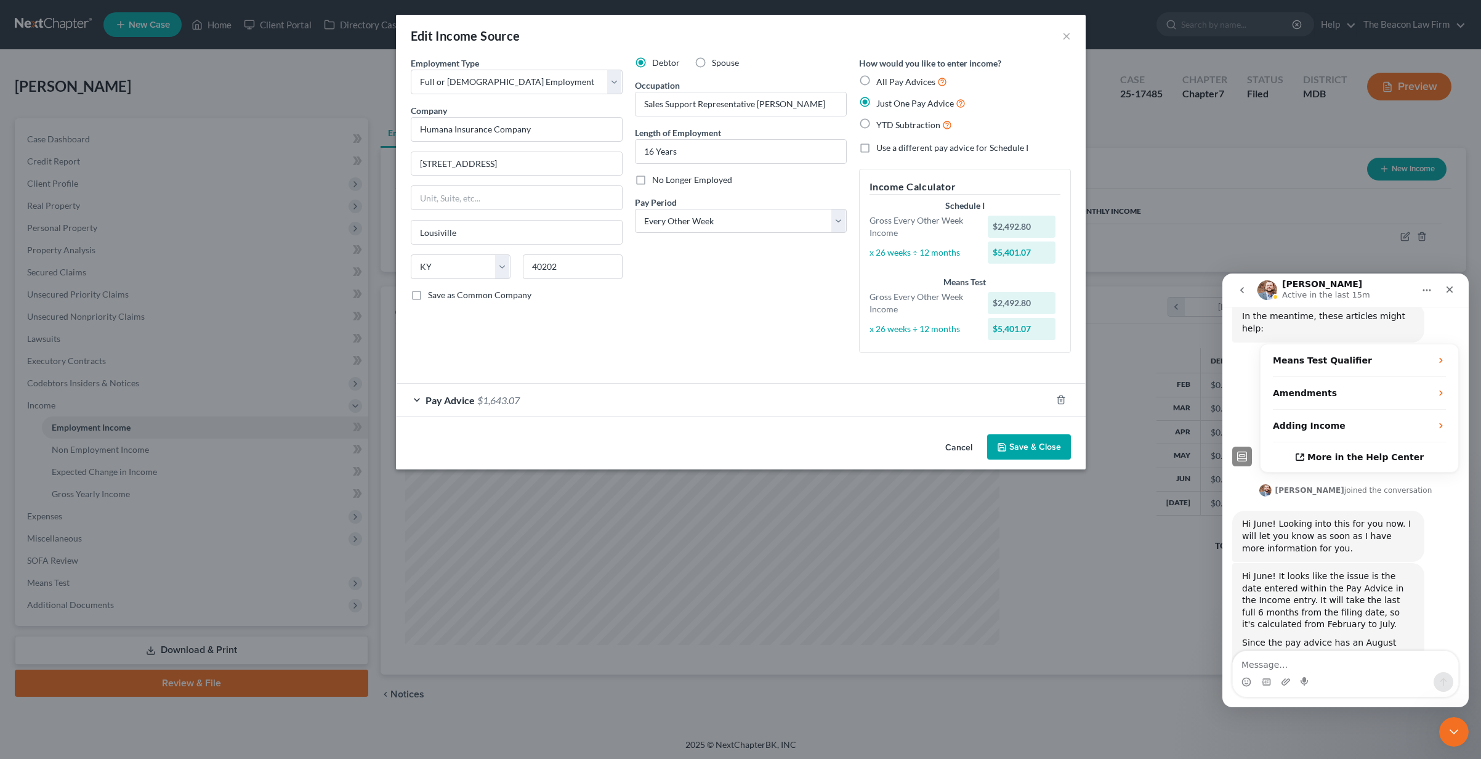
click at [908, 81] on span "All Pay Advices" at bounding box center [905, 81] width 59 height 10
click at [889, 81] on input "All Pay Advices" at bounding box center [885, 79] width 8 height 8
radio input "true"
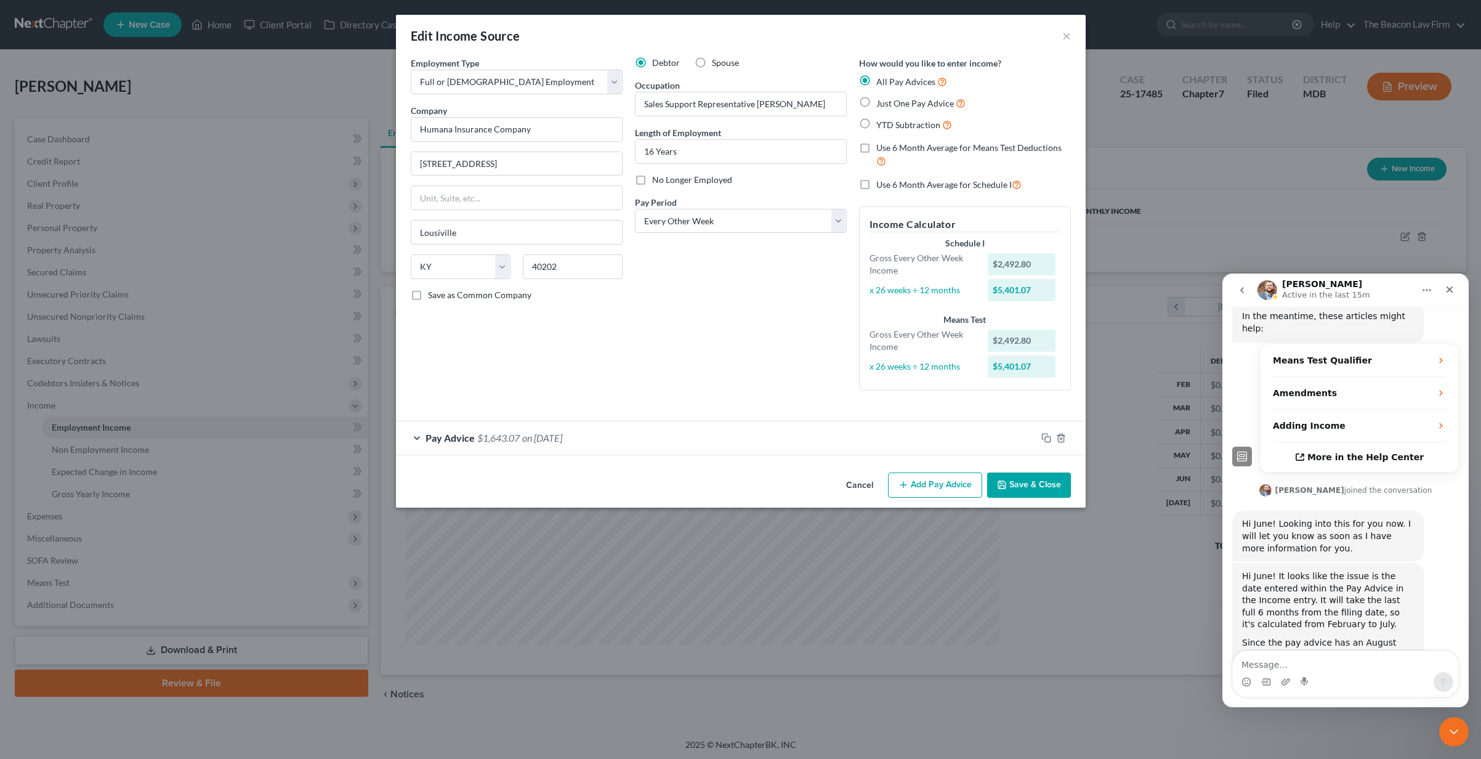
click at [910, 105] on span "Just One Pay Advice" at bounding box center [915, 103] width 78 height 10
click at [889, 104] on input "Just One Pay Advice" at bounding box center [885, 100] width 8 height 8
radio input "true"
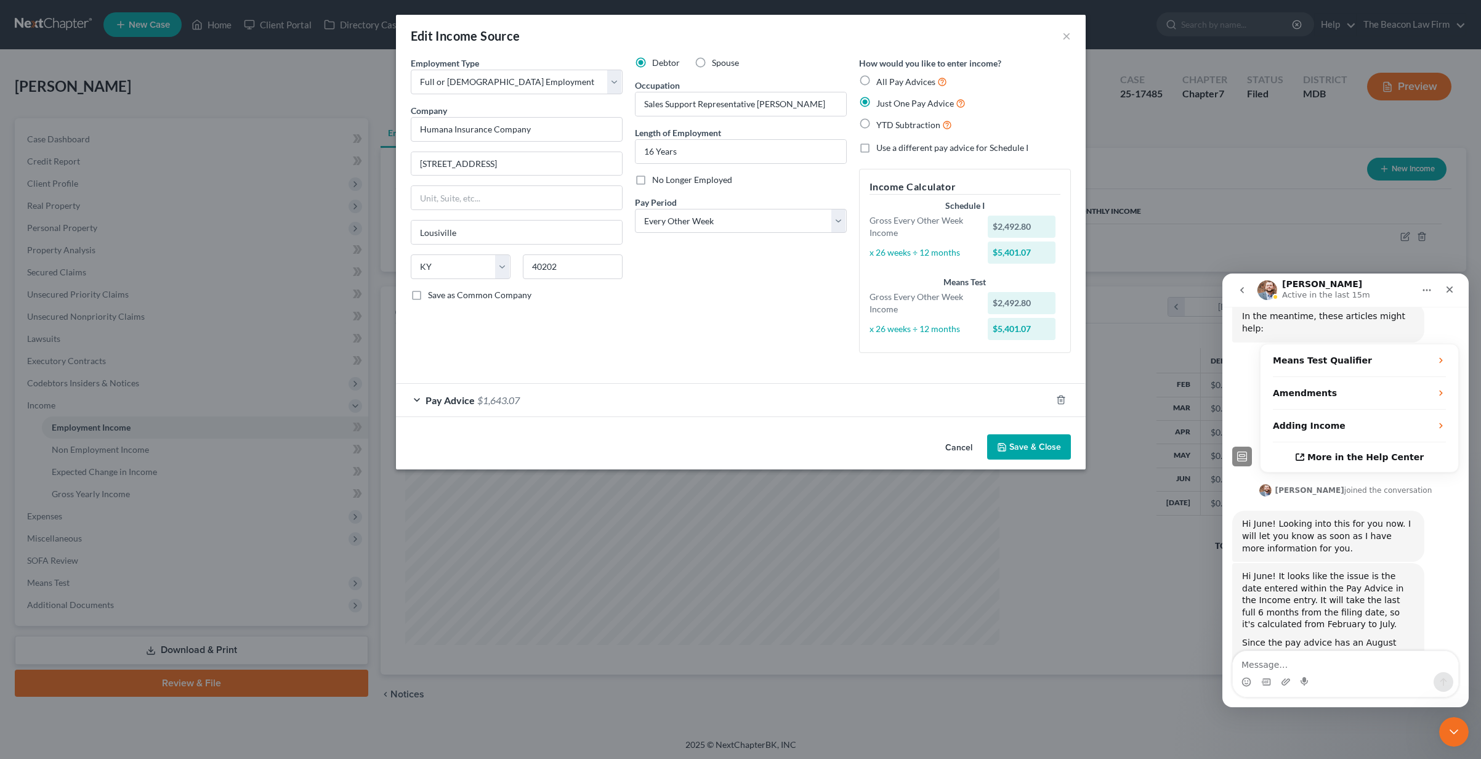
click at [1025, 448] on button "Save & Close" at bounding box center [1029, 447] width 84 height 26
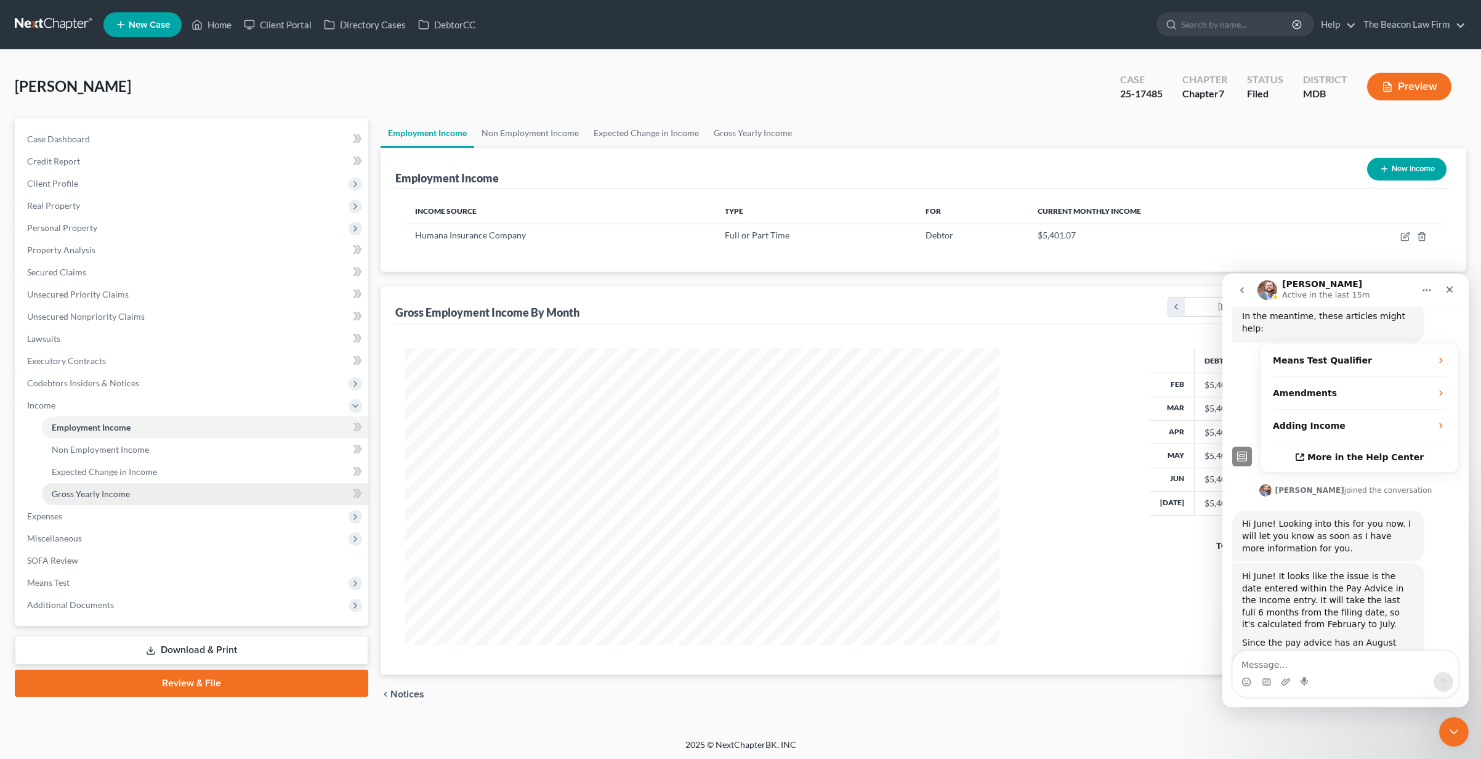
click at [86, 496] on span "Gross Yearly Income" at bounding box center [91, 493] width 78 height 10
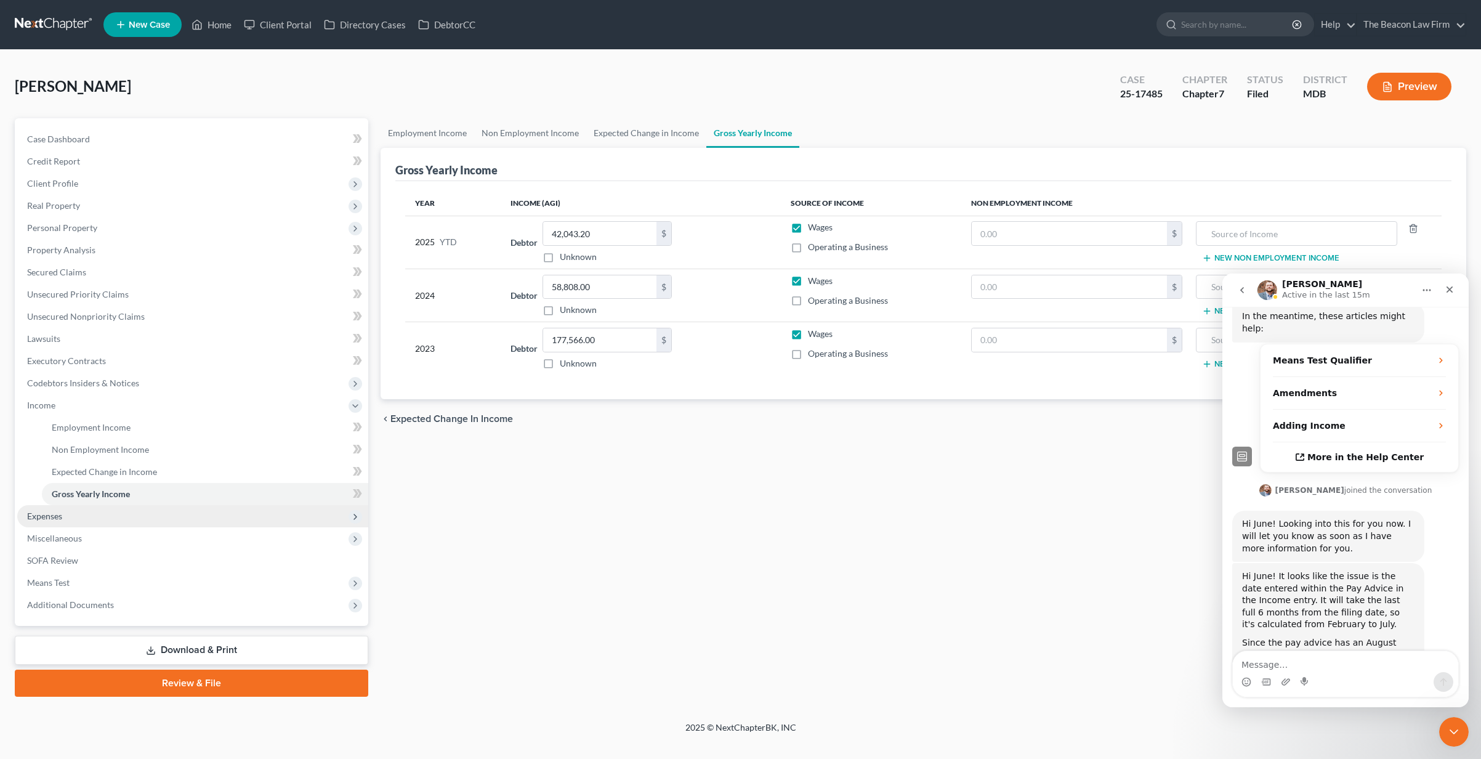
click at [73, 521] on span "Expenses" at bounding box center [192, 516] width 351 height 22
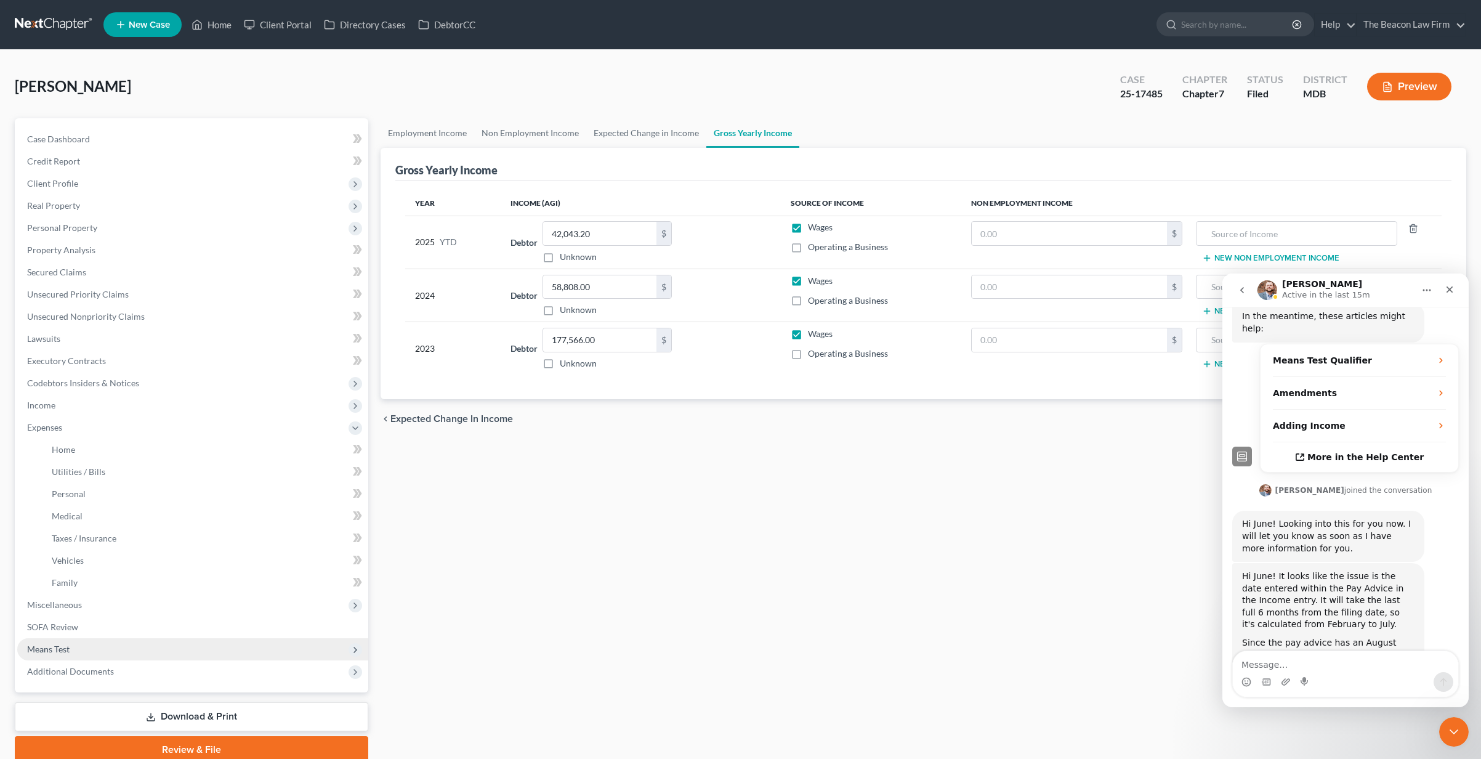
drag, startPoint x: 58, startPoint y: 650, endPoint x: 65, endPoint y: 650, distance: 7.4
click at [58, 649] on span "Means Test" at bounding box center [48, 649] width 42 height 10
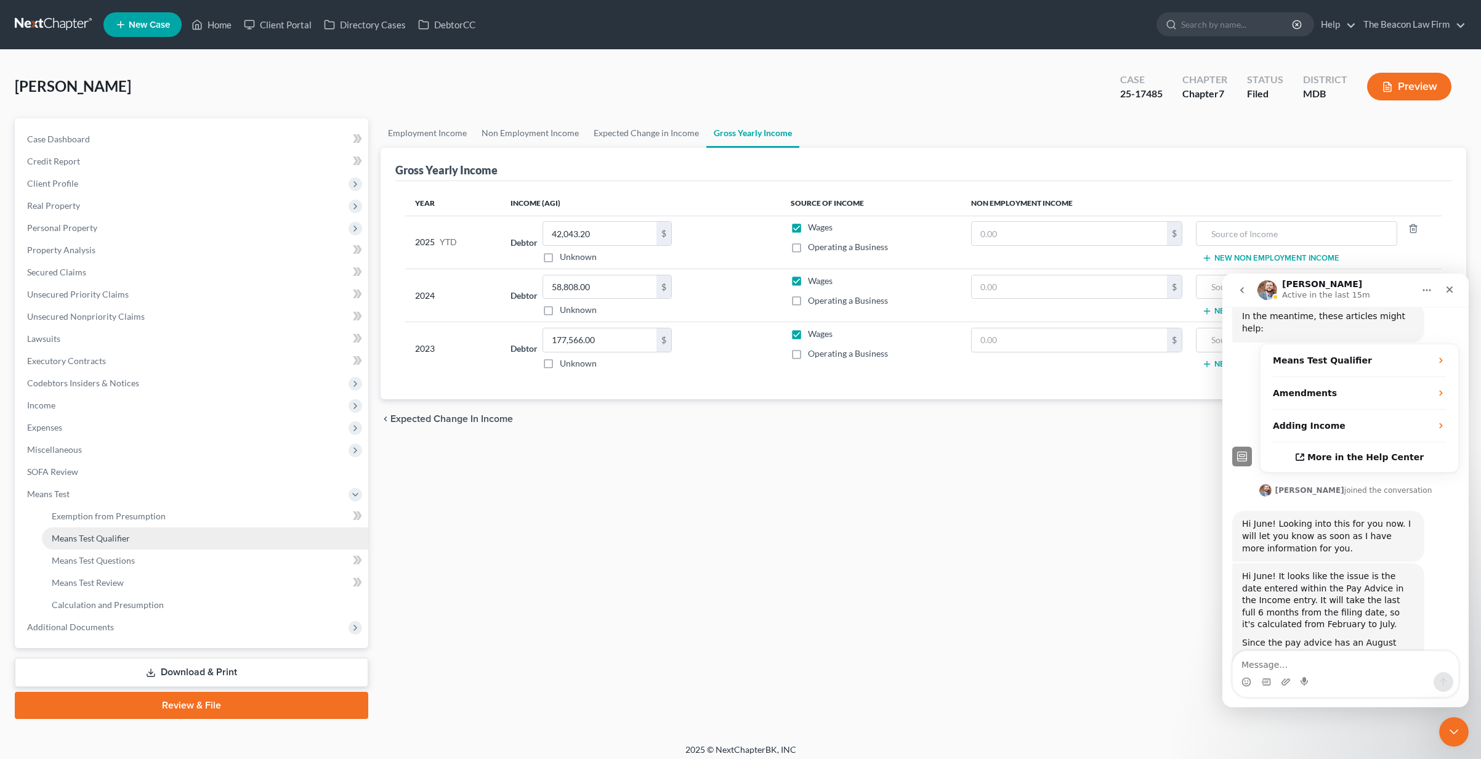
click at [83, 535] on span "Means Test Qualifier" at bounding box center [91, 538] width 78 height 10
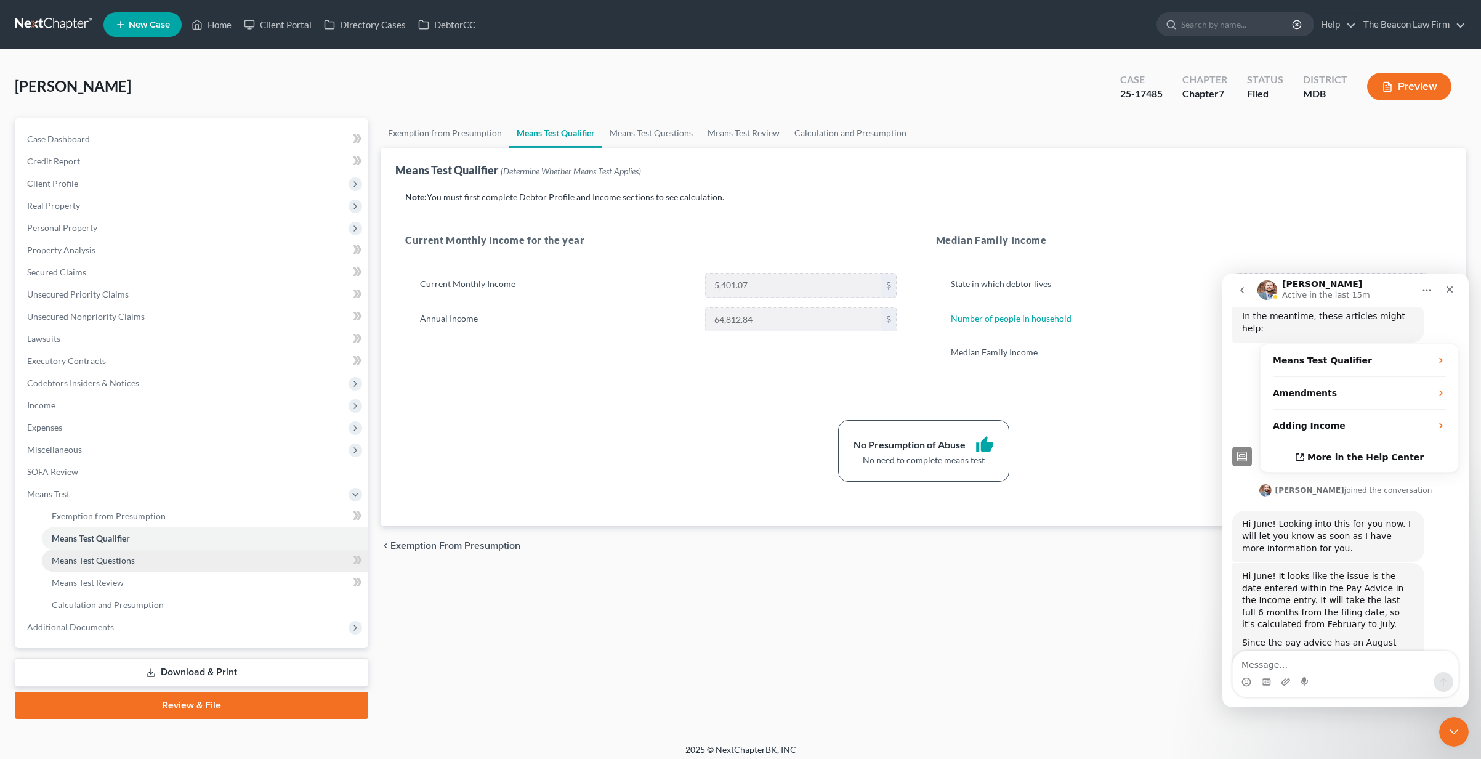
click at [91, 561] on span "Means Test Questions" at bounding box center [93, 560] width 83 height 10
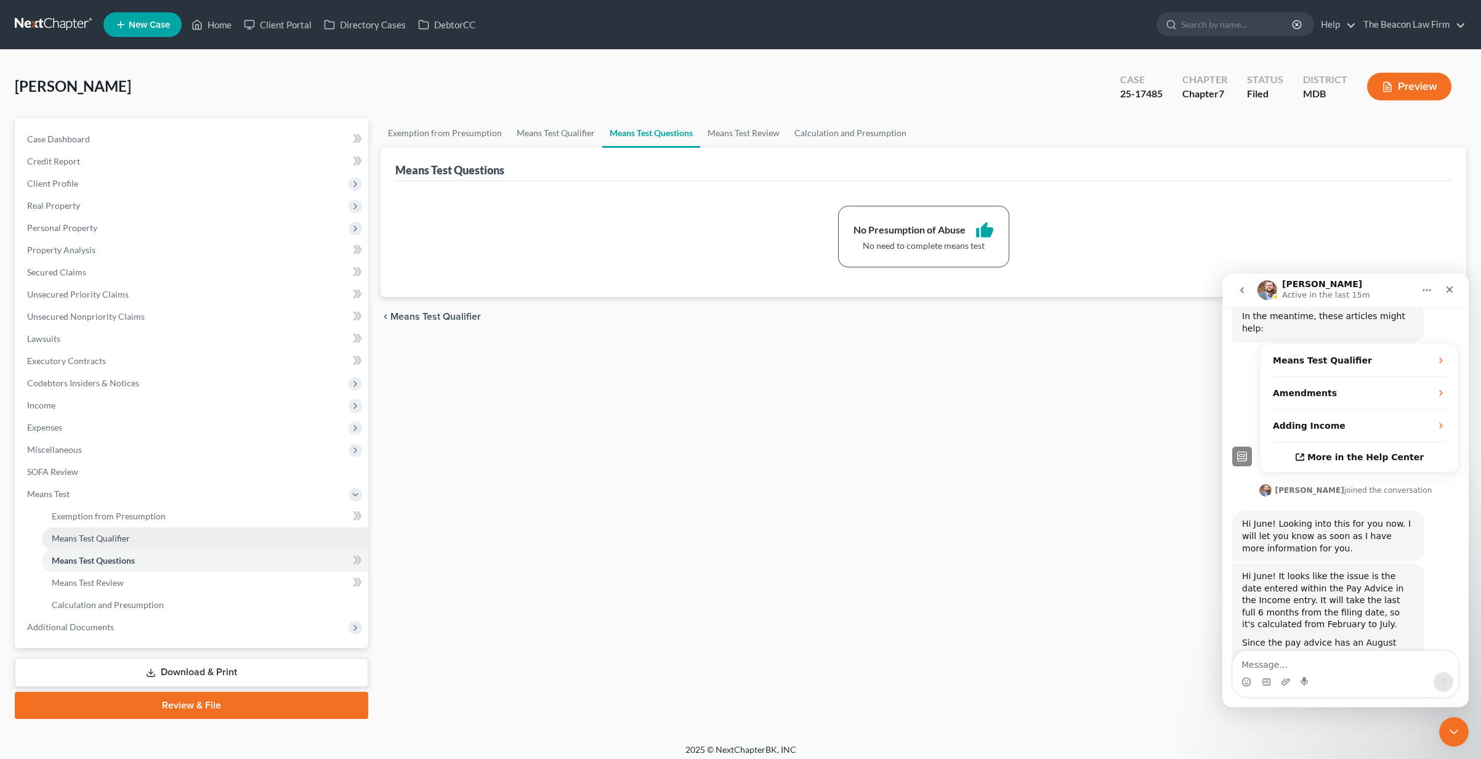
click at [99, 535] on span "Means Test Qualifier" at bounding box center [91, 538] width 78 height 10
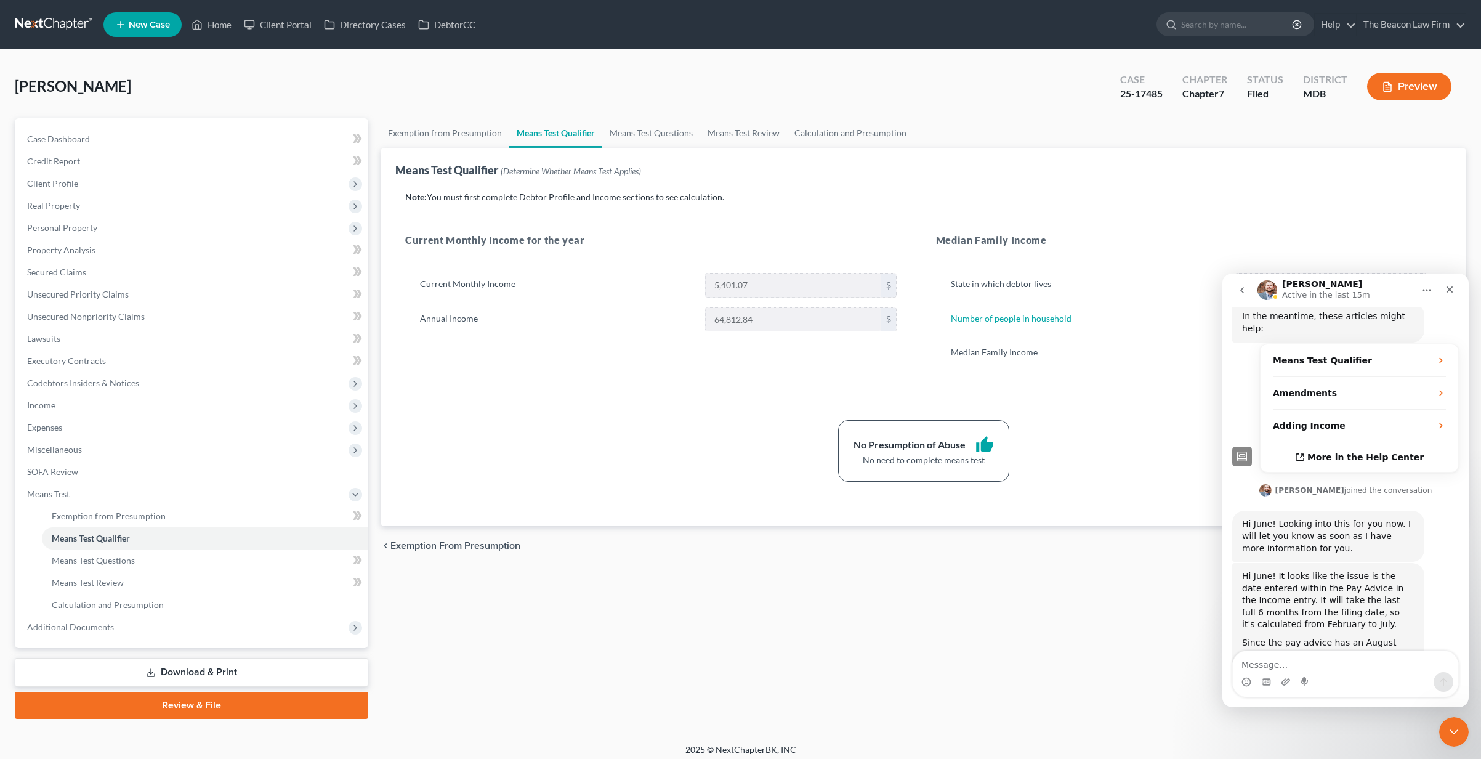
click at [451, 488] on div "Note: You must first complete Debtor Profile and Income sections to see calcula…" at bounding box center [923, 353] width 1056 height 345
drag, startPoint x: 1449, startPoint y: 732, endPoint x: 2861, endPoint y: 1441, distance: 1579.6
click at [1083, 732] on icon "Close Intercom Messenger" at bounding box center [1452, 729] width 15 height 15
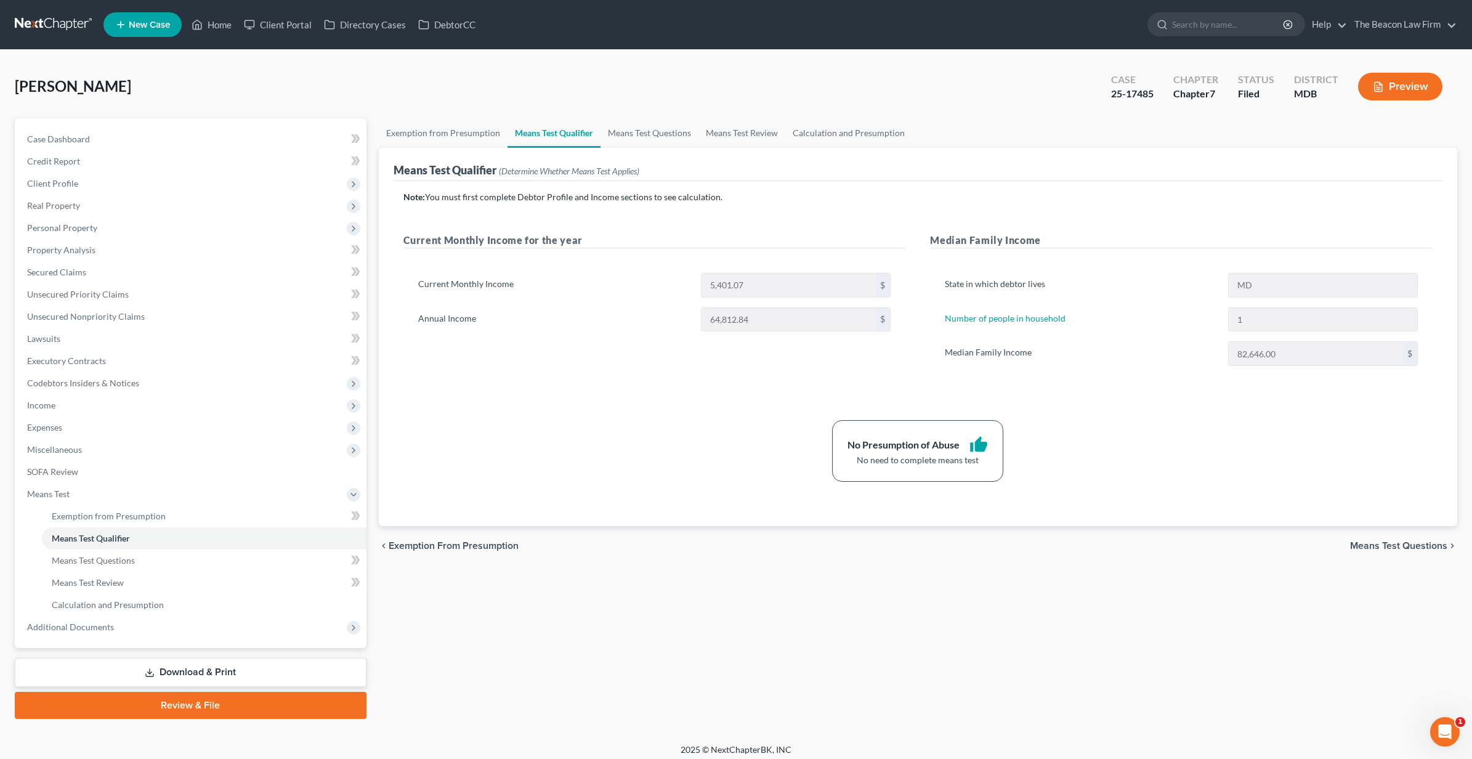
click at [227, 675] on link "Download & Print" at bounding box center [191, 672] width 352 height 29
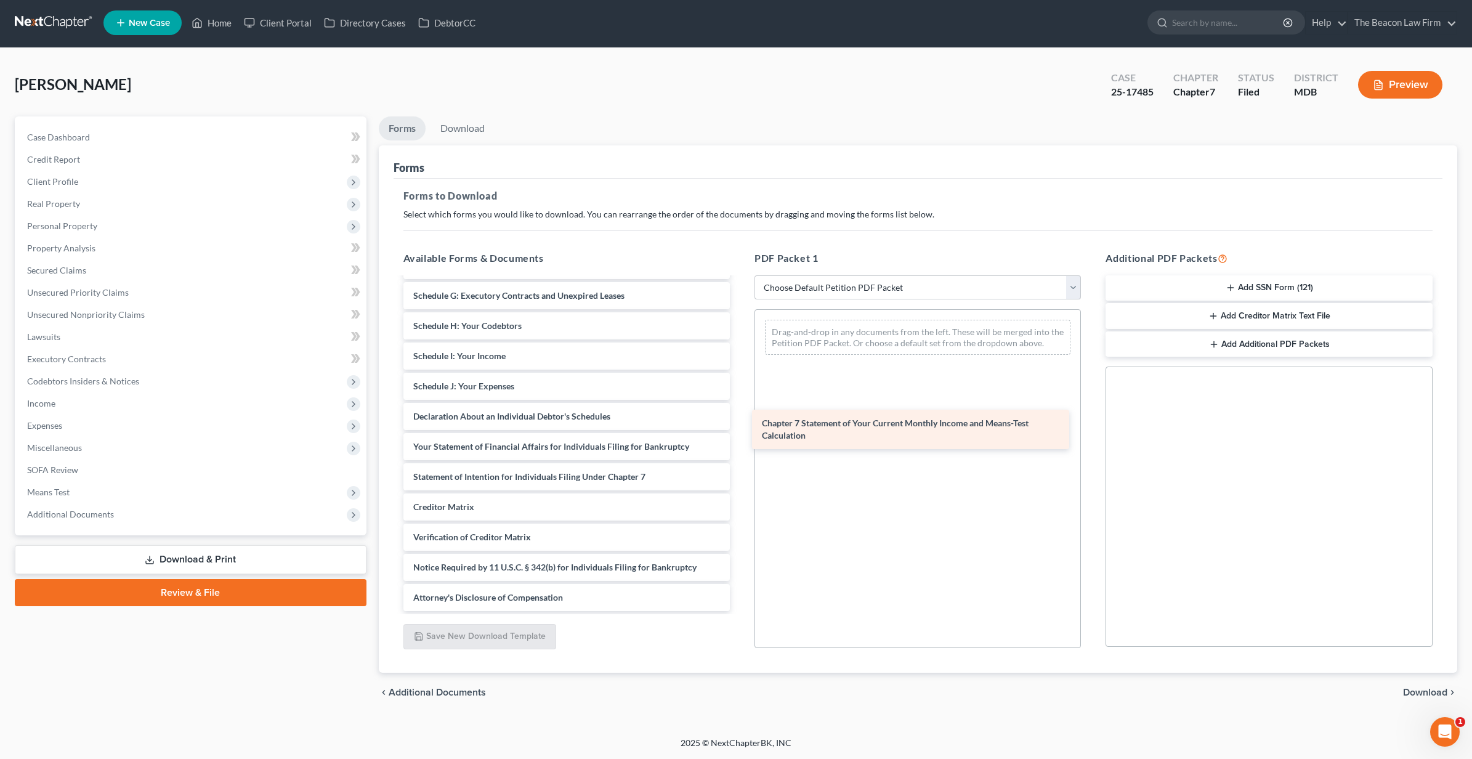
scroll to position [1083, 0]
drag, startPoint x: 504, startPoint y: 476, endPoint x: 892, endPoint y: 431, distance: 391.2
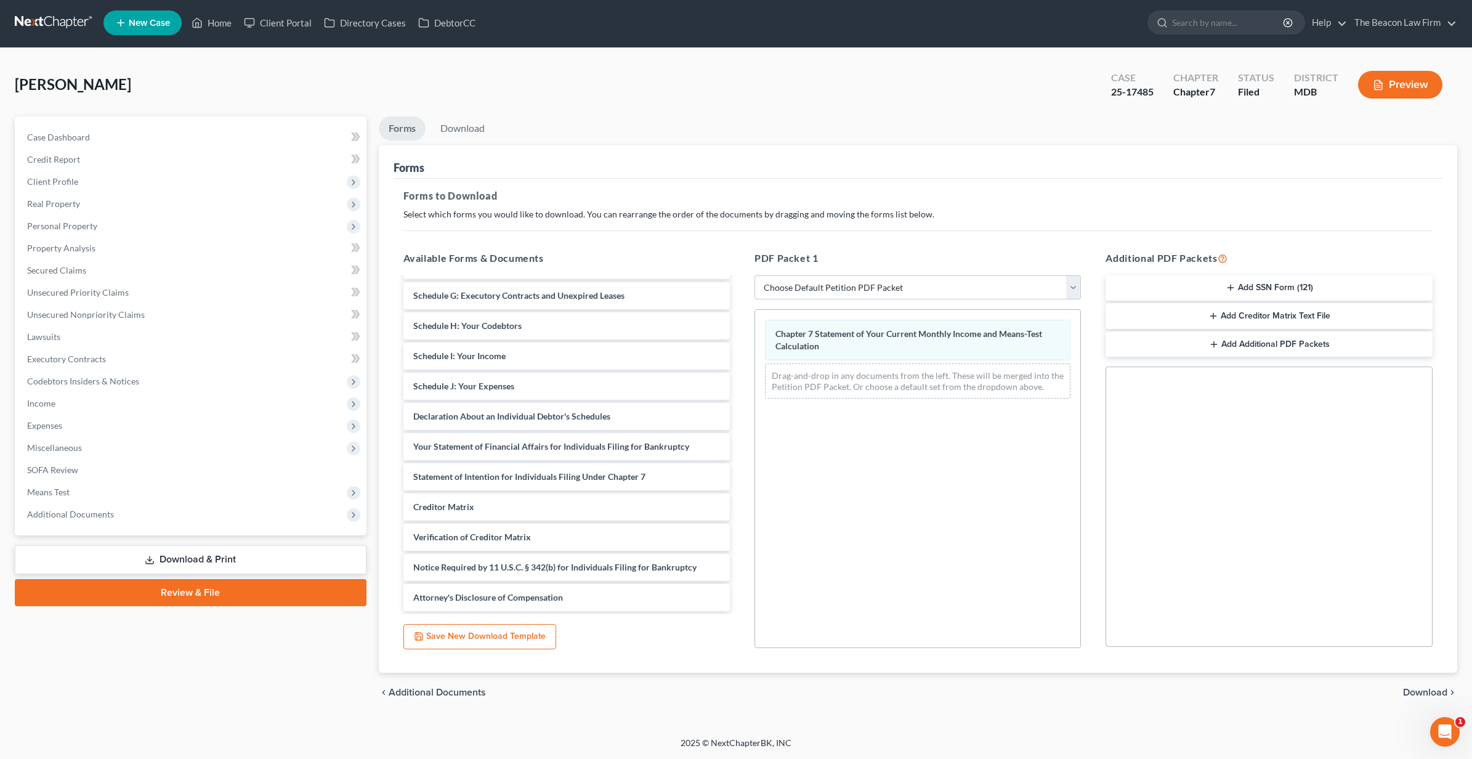
click at [1083, 693] on span "Download" at bounding box center [1425, 692] width 44 height 10
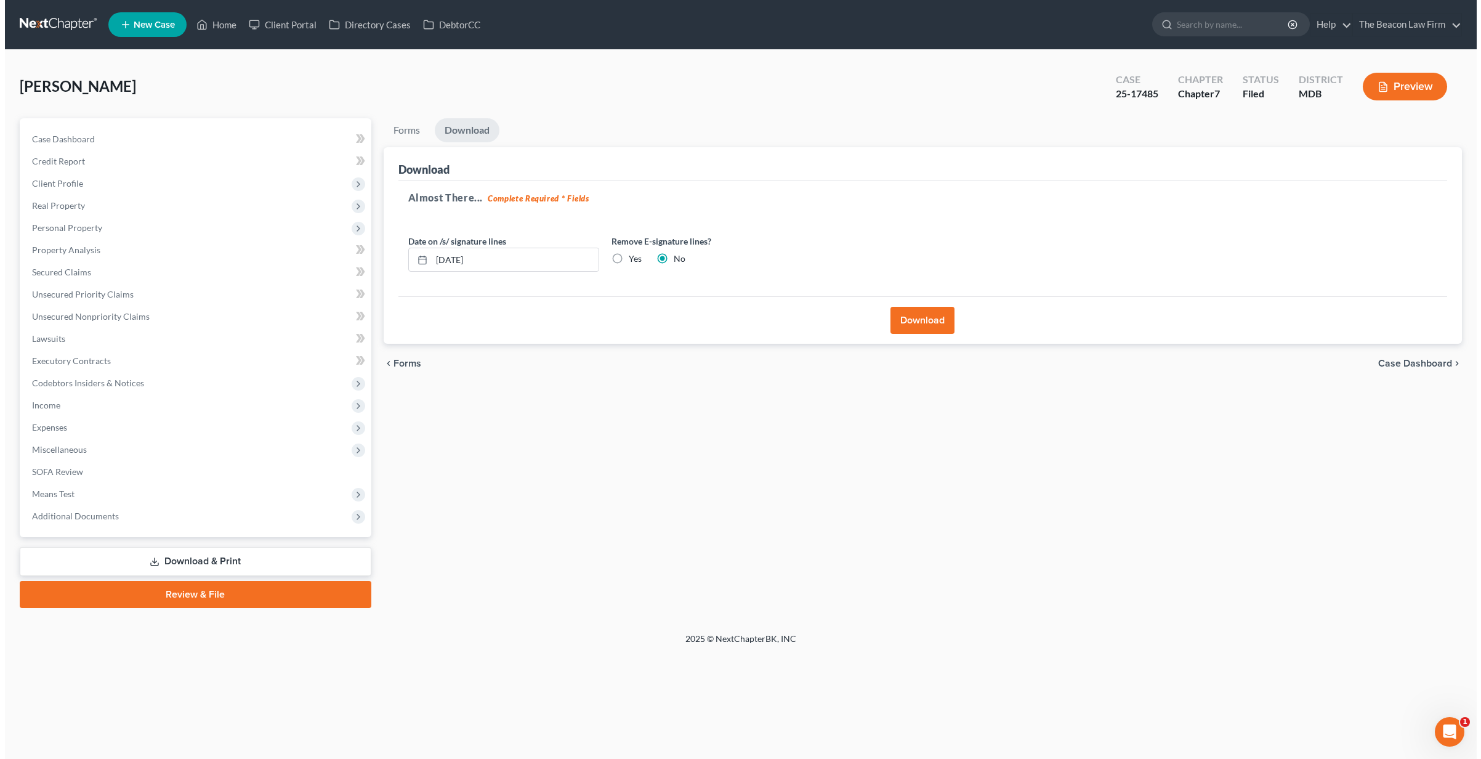
scroll to position [0, 0]
click at [927, 321] on button "Download" at bounding box center [924, 320] width 64 height 27
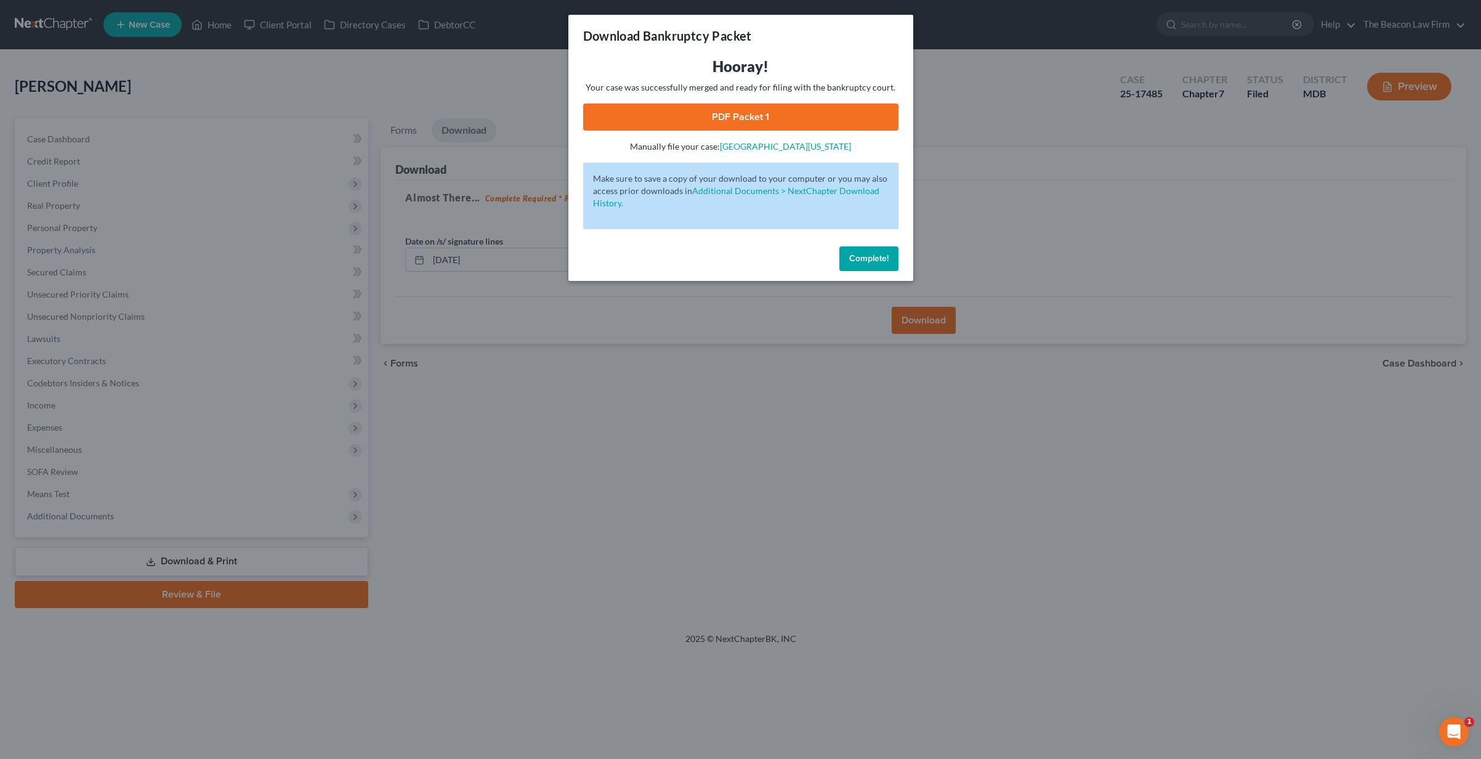
click at [841, 116] on link "PDF Packet 1" at bounding box center [740, 116] width 315 height 27
drag, startPoint x: 873, startPoint y: 264, endPoint x: 865, endPoint y: 266, distance: 7.6
click at [865, 266] on button "Complete!" at bounding box center [868, 258] width 59 height 25
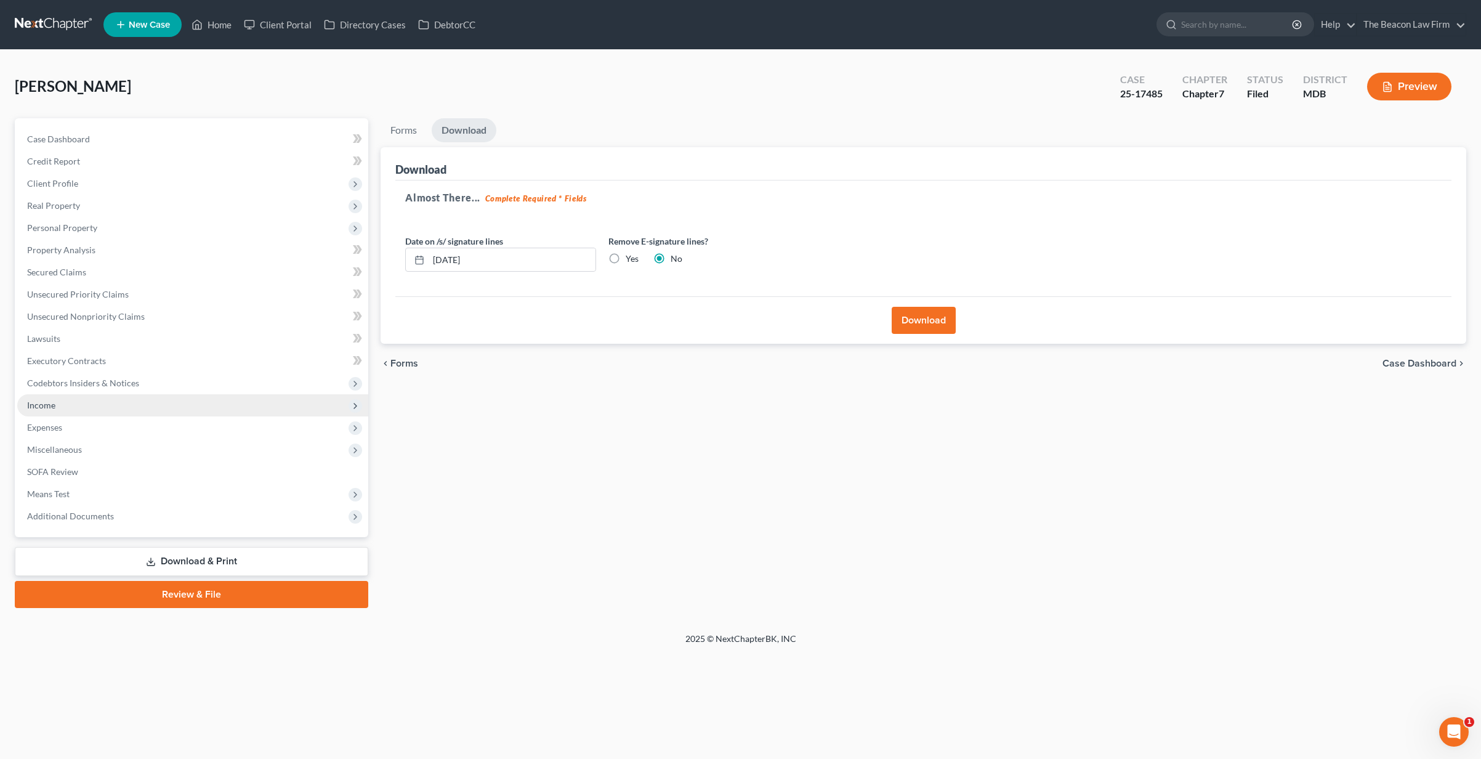
click at [139, 411] on span "Income" at bounding box center [192, 405] width 351 height 22
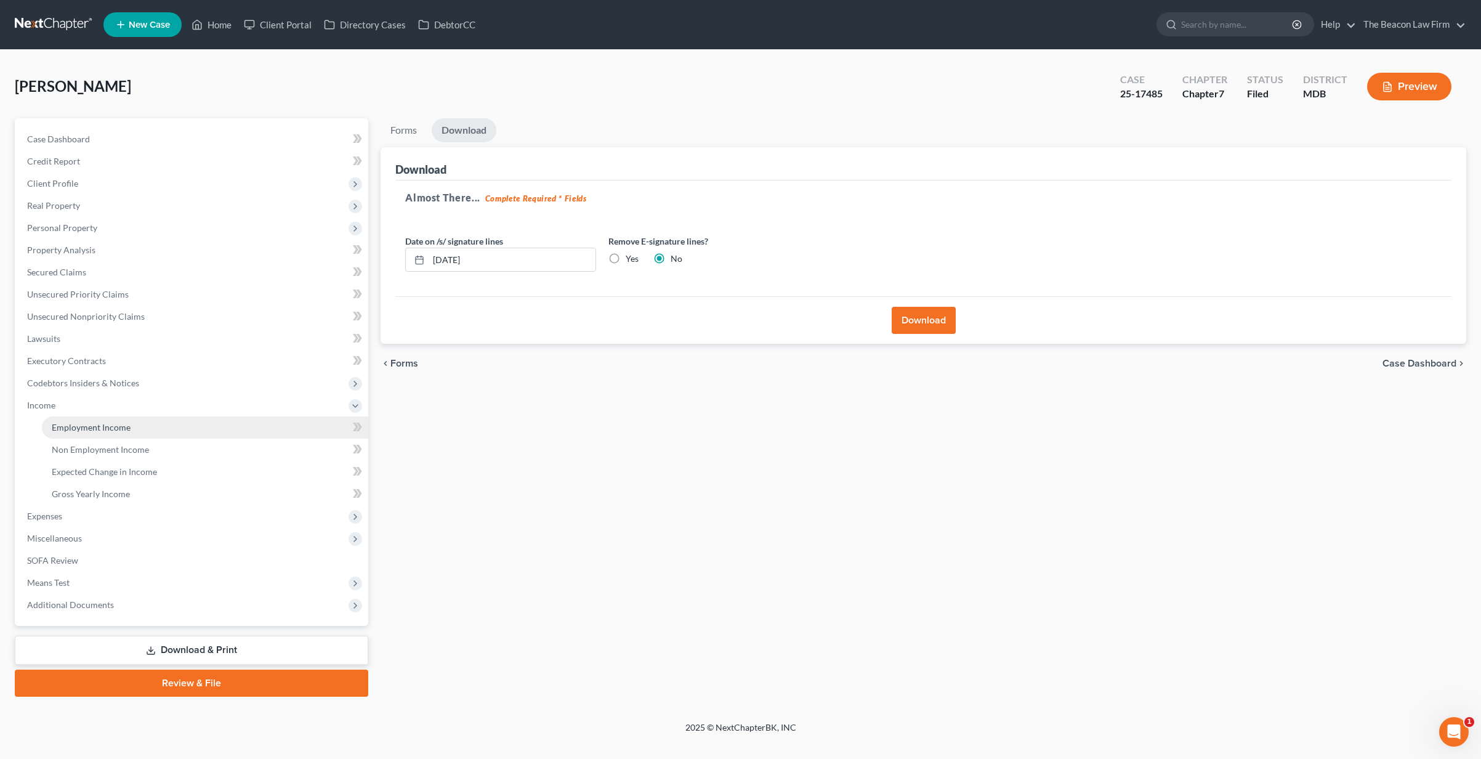
click at [140, 425] on link "Employment Income" at bounding box center [205, 427] width 326 height 22
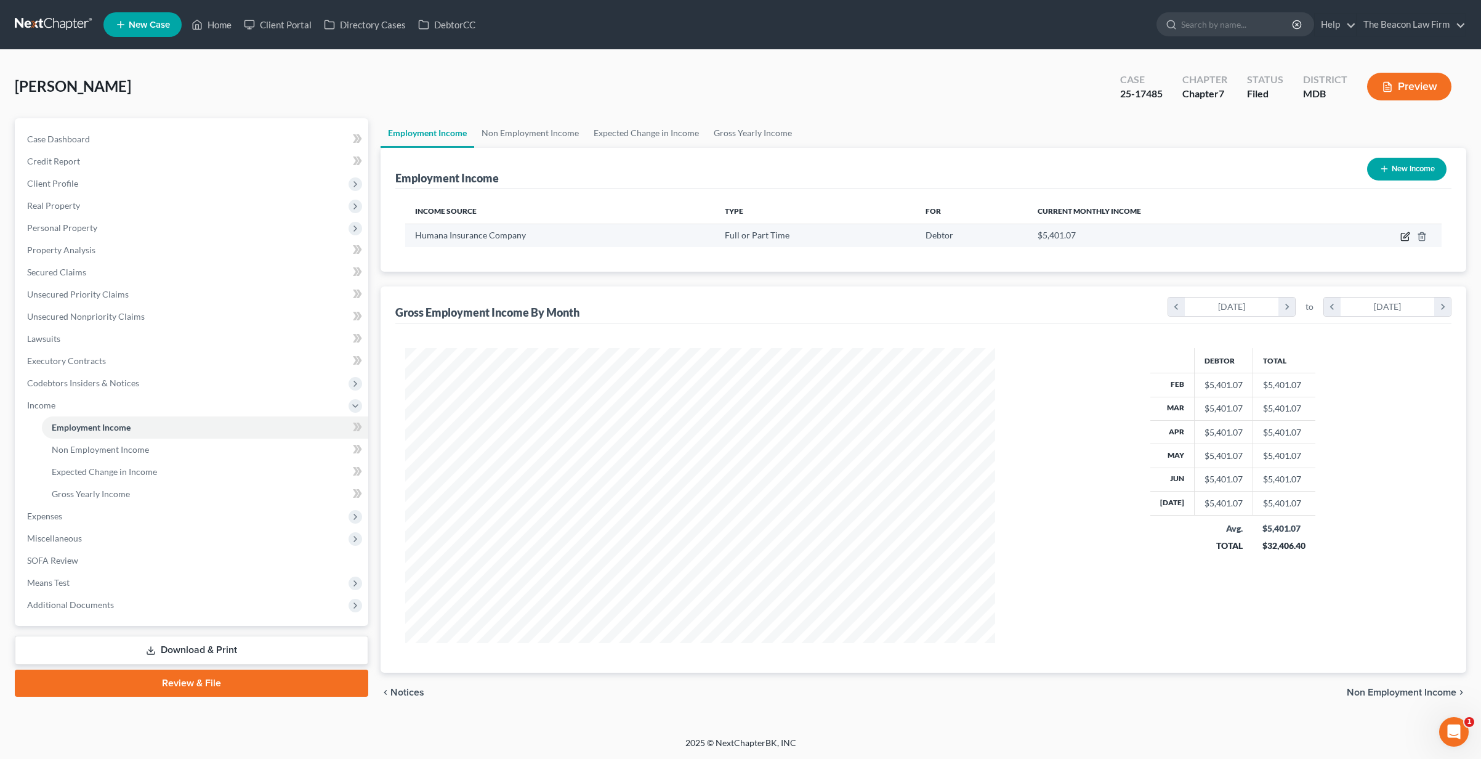
click at [1083, 235] on icon "button" at bounding box center [1406, 237] width 10 height 10
select select "0"
select select "18"
select select "2"
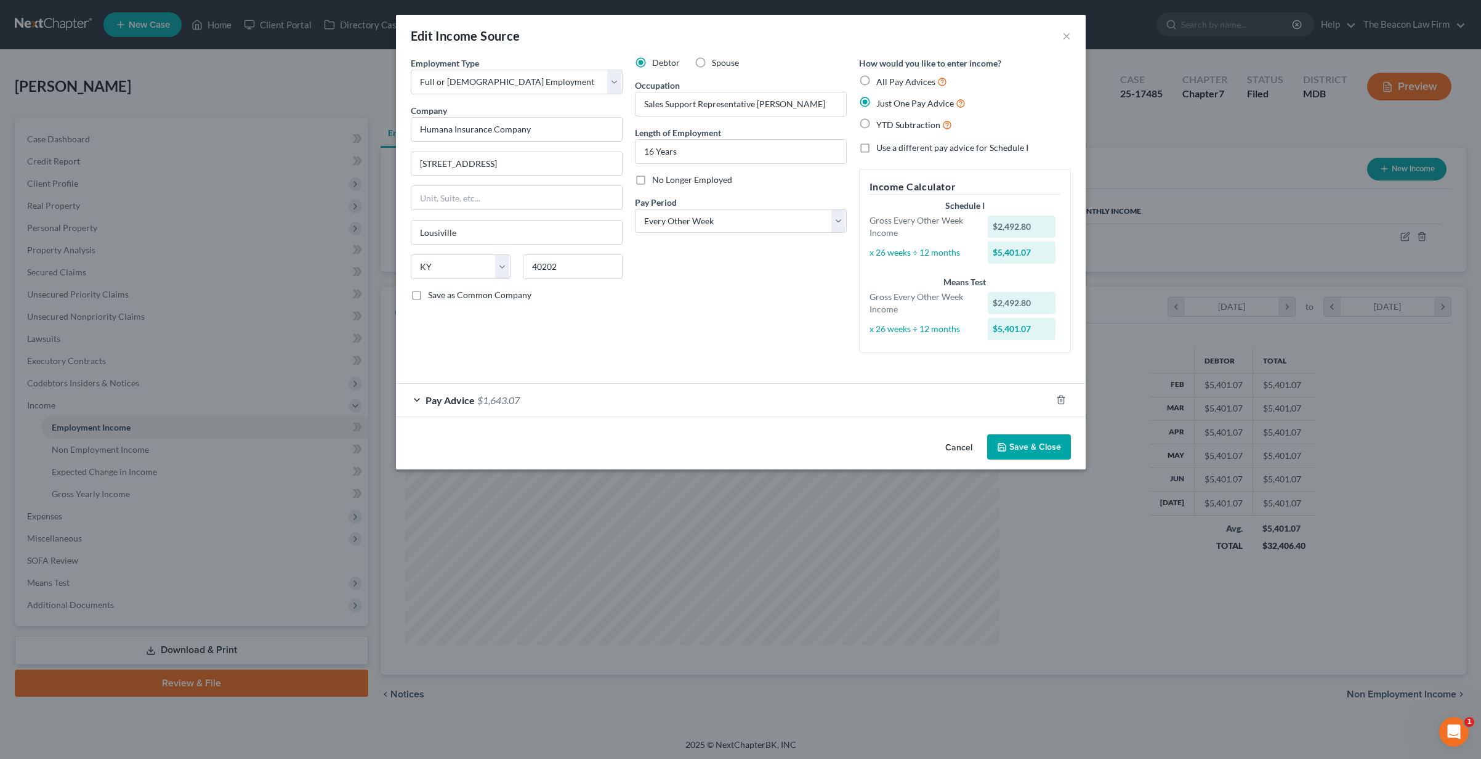
drag, startPoint x: 961, startPoint y: 441, endPoint x: 967, endPoint y: 437, distance: 7.2
click at [961, 440] on button "Cancel" at bounding box center [959, 447] width 47 height 25
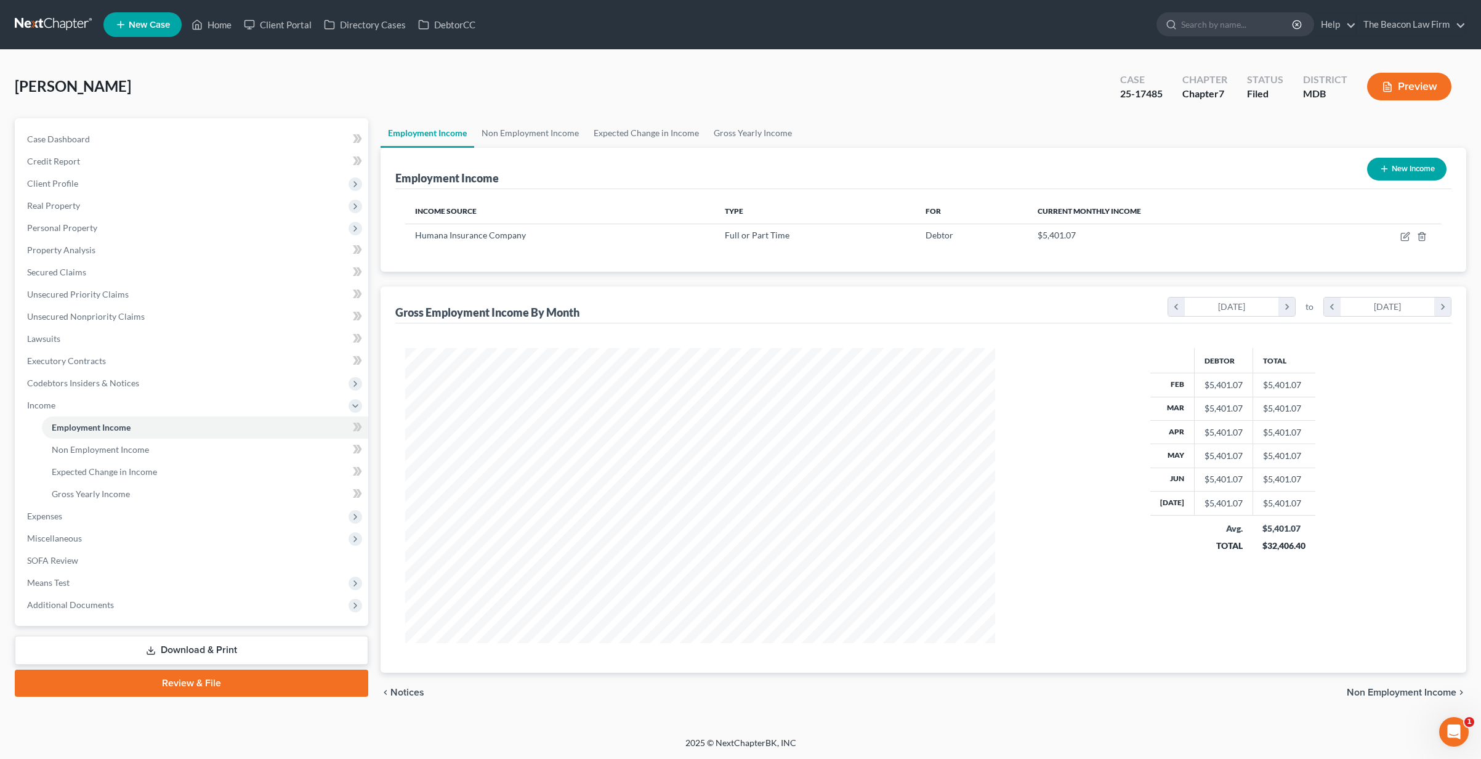
scroll to position [295, 615]
click at [42, 21] on link at bounding box center [54, 25] width 79 height 22
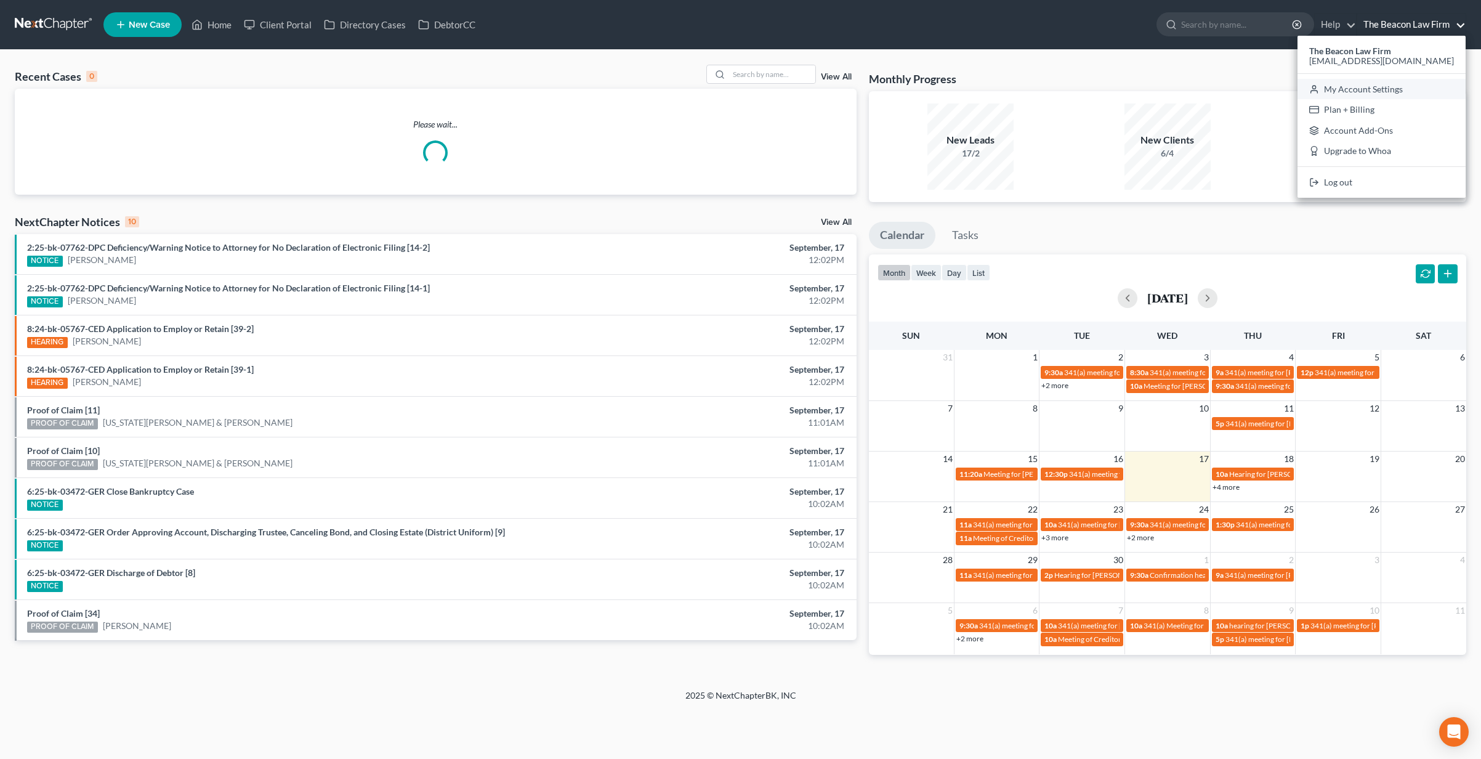
click at [1422, 89] on link "My Account Settings" at bounding box center [1382, 89] width 168 height 21
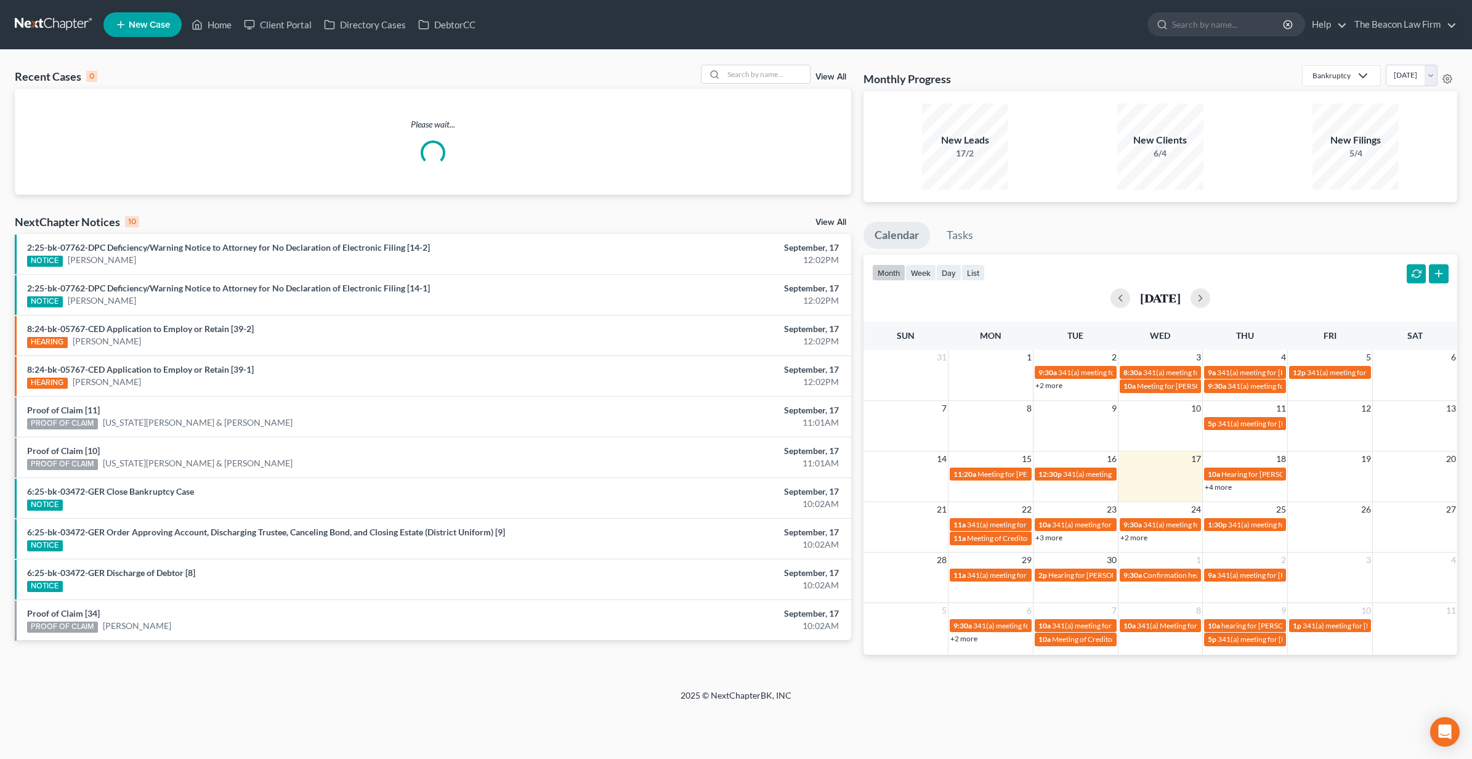
select select "15"
select select "24"
select select "9"
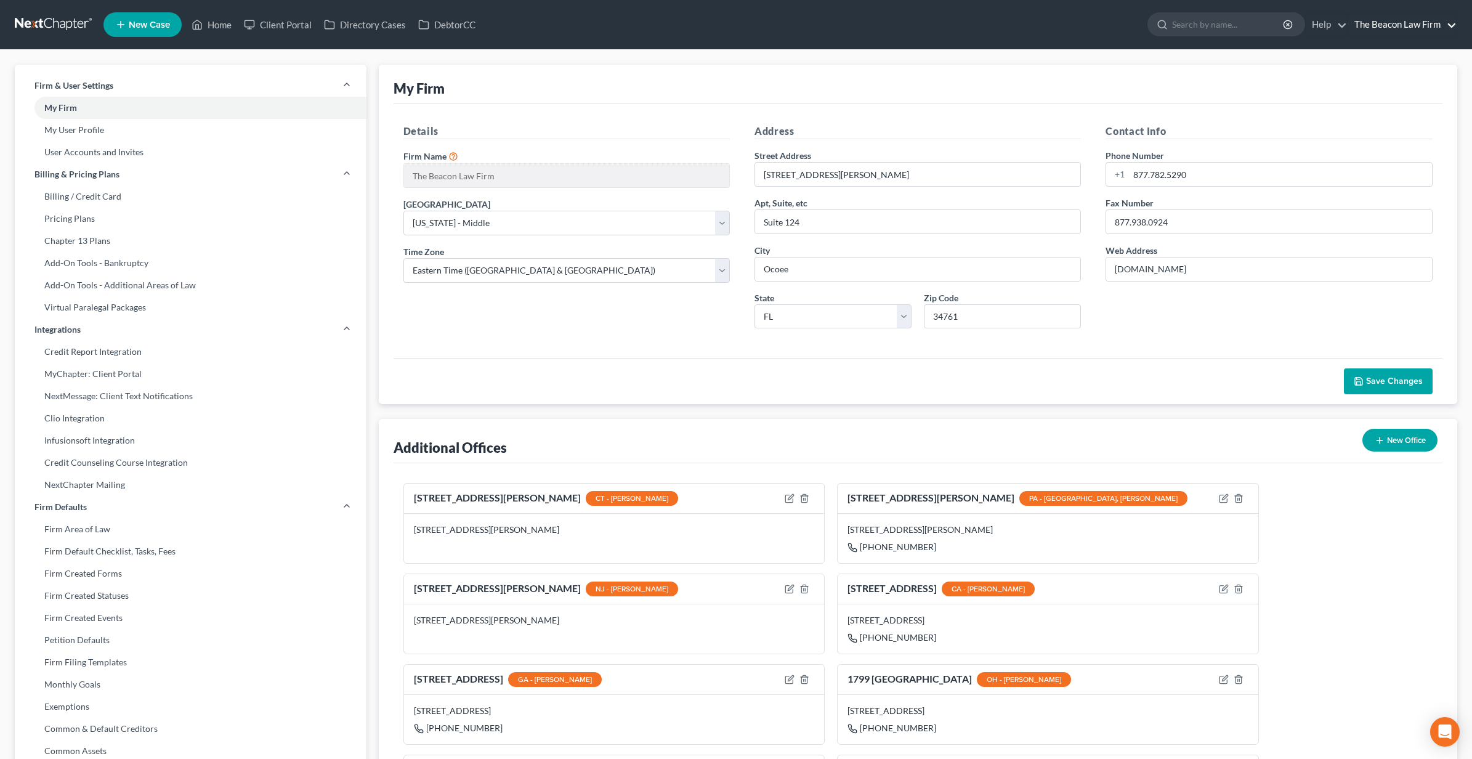
click at [1400, 30] on link "The Beacon Law Firm" at bounding box center [1402, 25] width 108 height 22
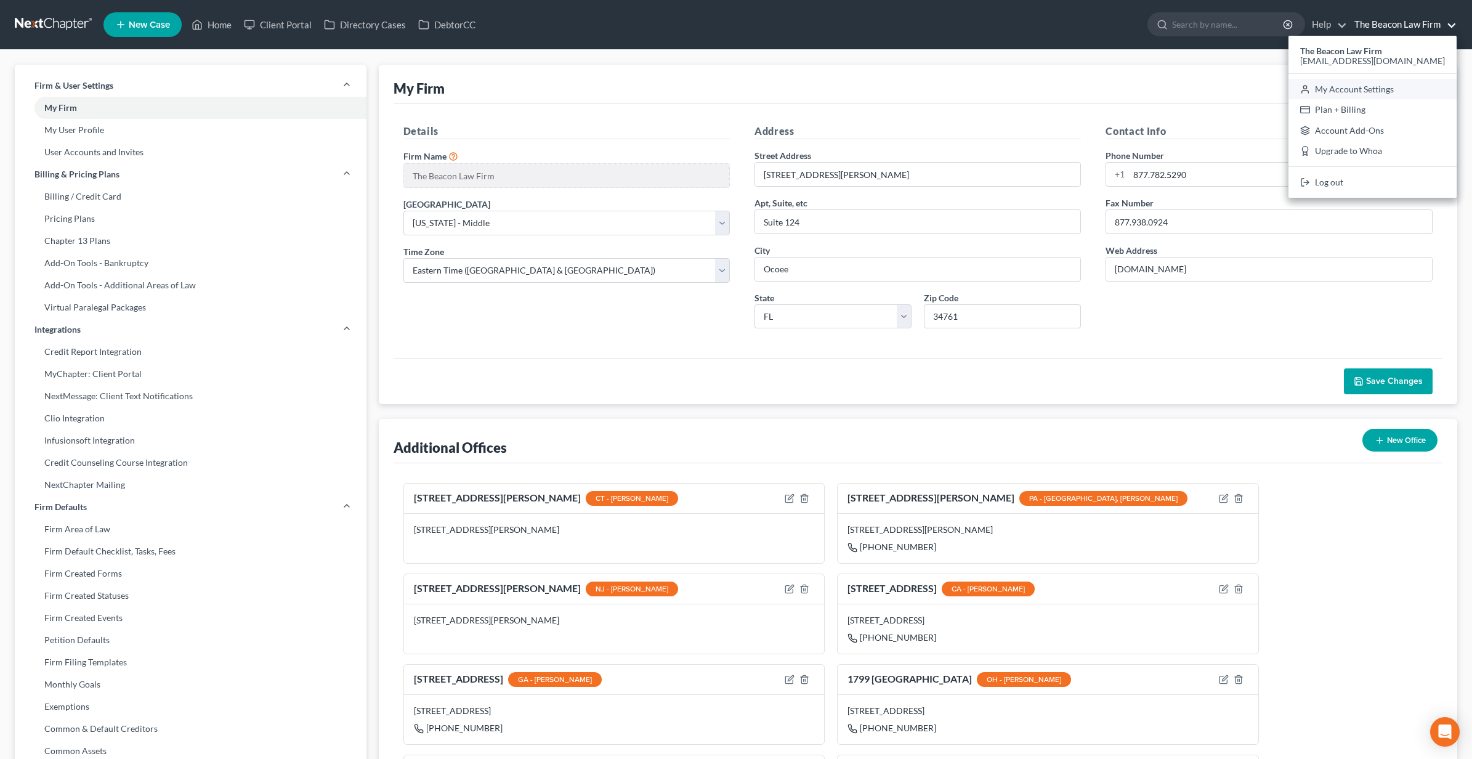
click at [1399, 90] on link "My Account Settings" at bounding box center [1372, 89] width 168 height 21
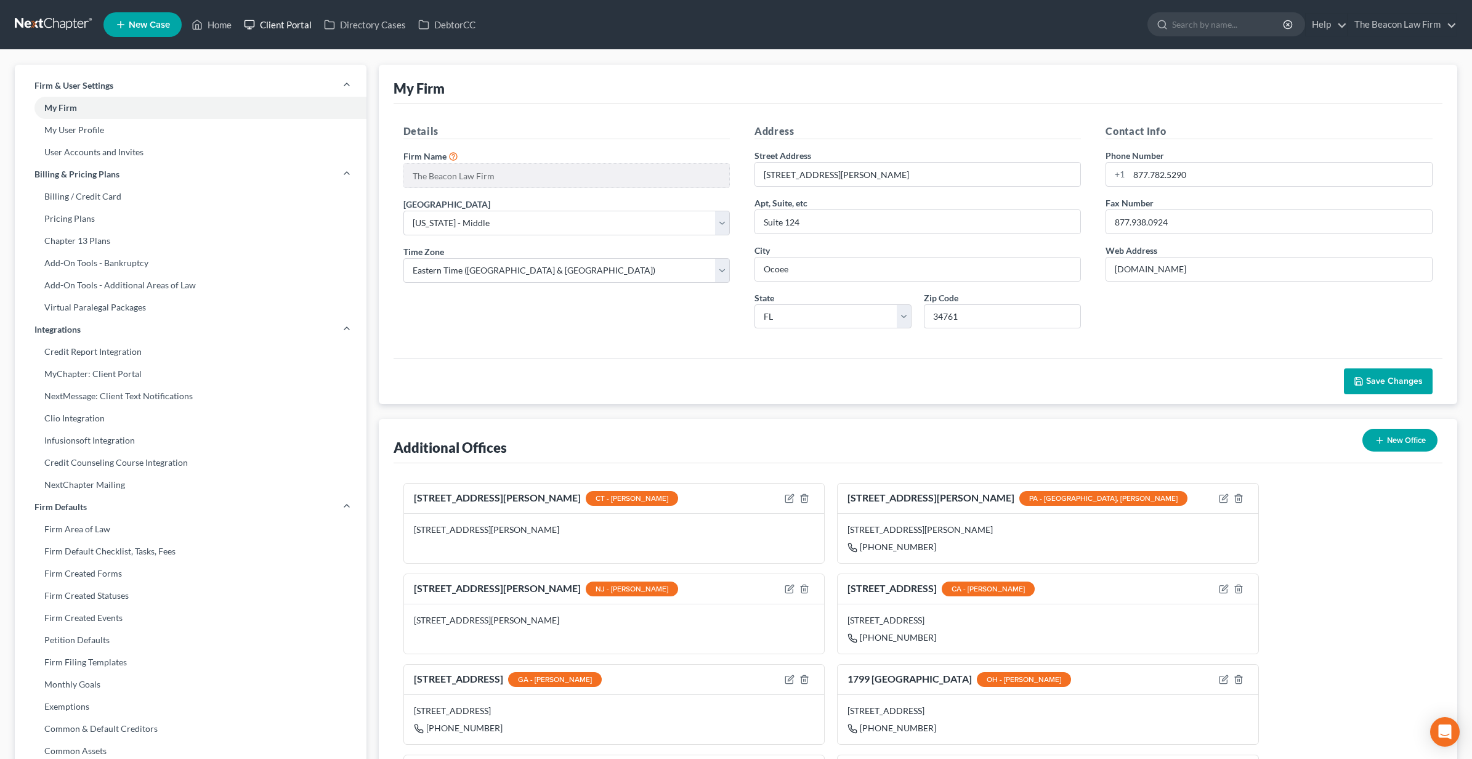
click at [292, 34] on link "Client Portal" at bounding box center [278, 25] width 80 height 22
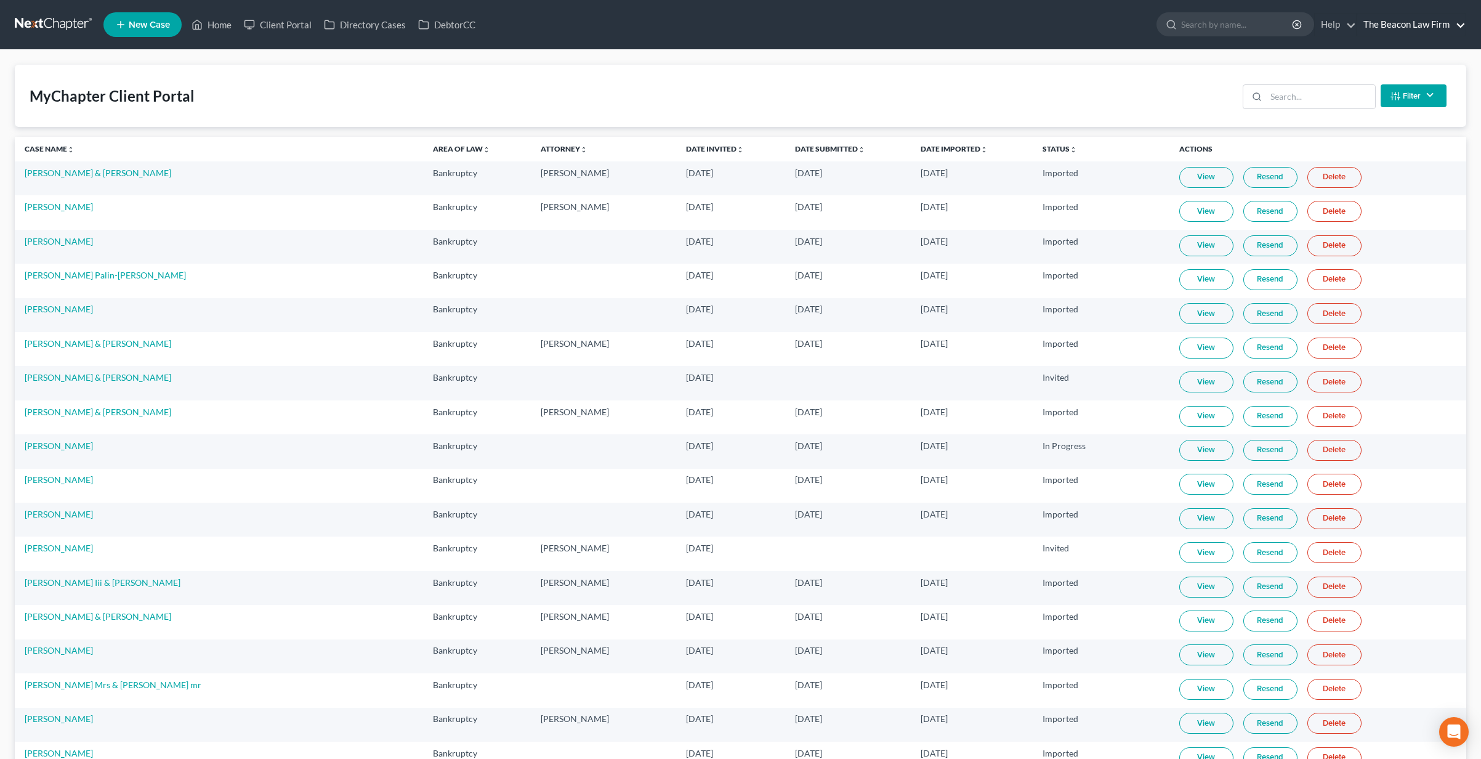
click at [1391, 24] on link "The Beacon Law Firm" at bounding box center [1411, 25] width 108 height 22
click at [1411, 25] on link "The Beacon Law Firm" at bounding box center [1411, 25] width 108 height 22
click at [1411, 26] on link "The Beacon Law Firm" at bounding box center [1402, 25] width 108 height 22
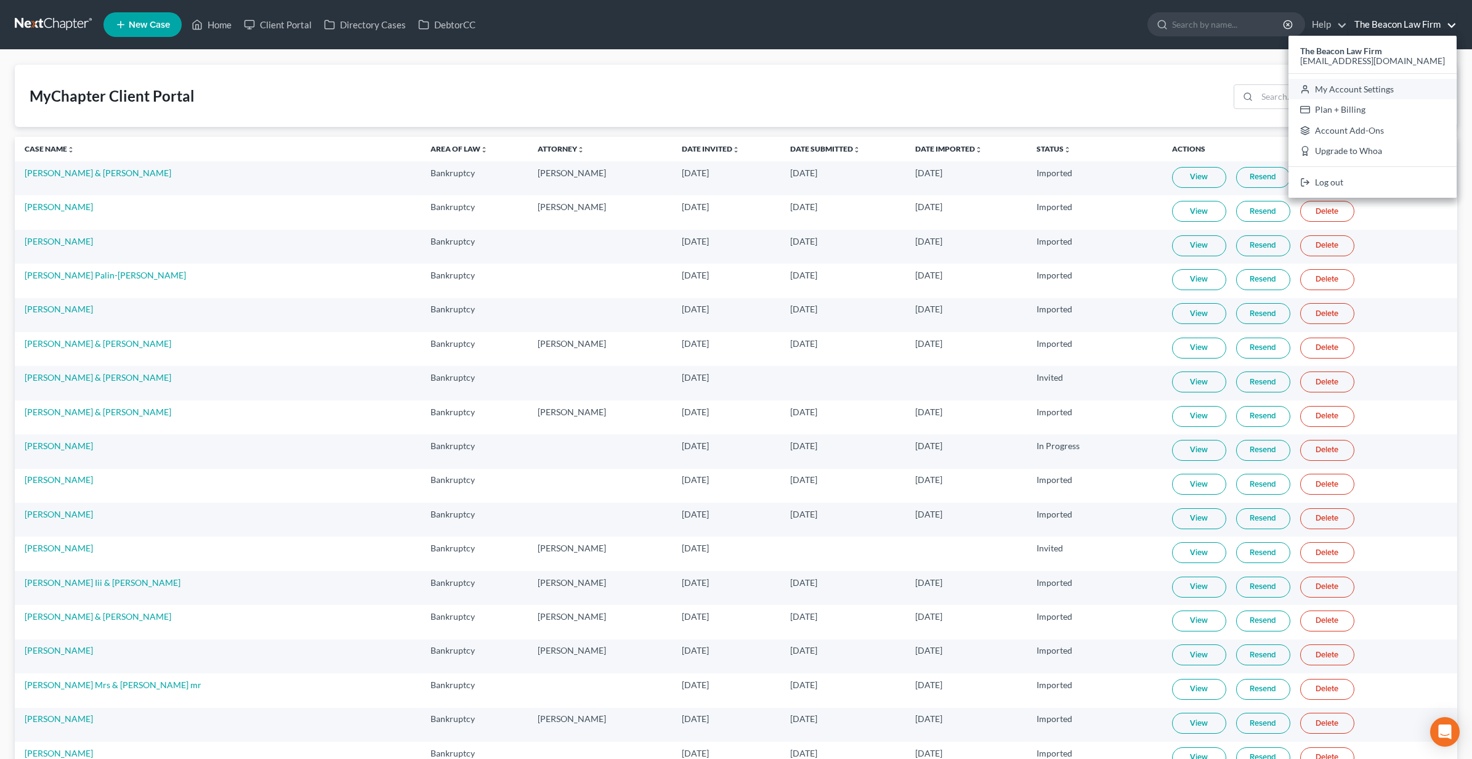
click at [1394, 90] on link "My Account Settings" at bounding box center [1372, 89] width 168 height 21
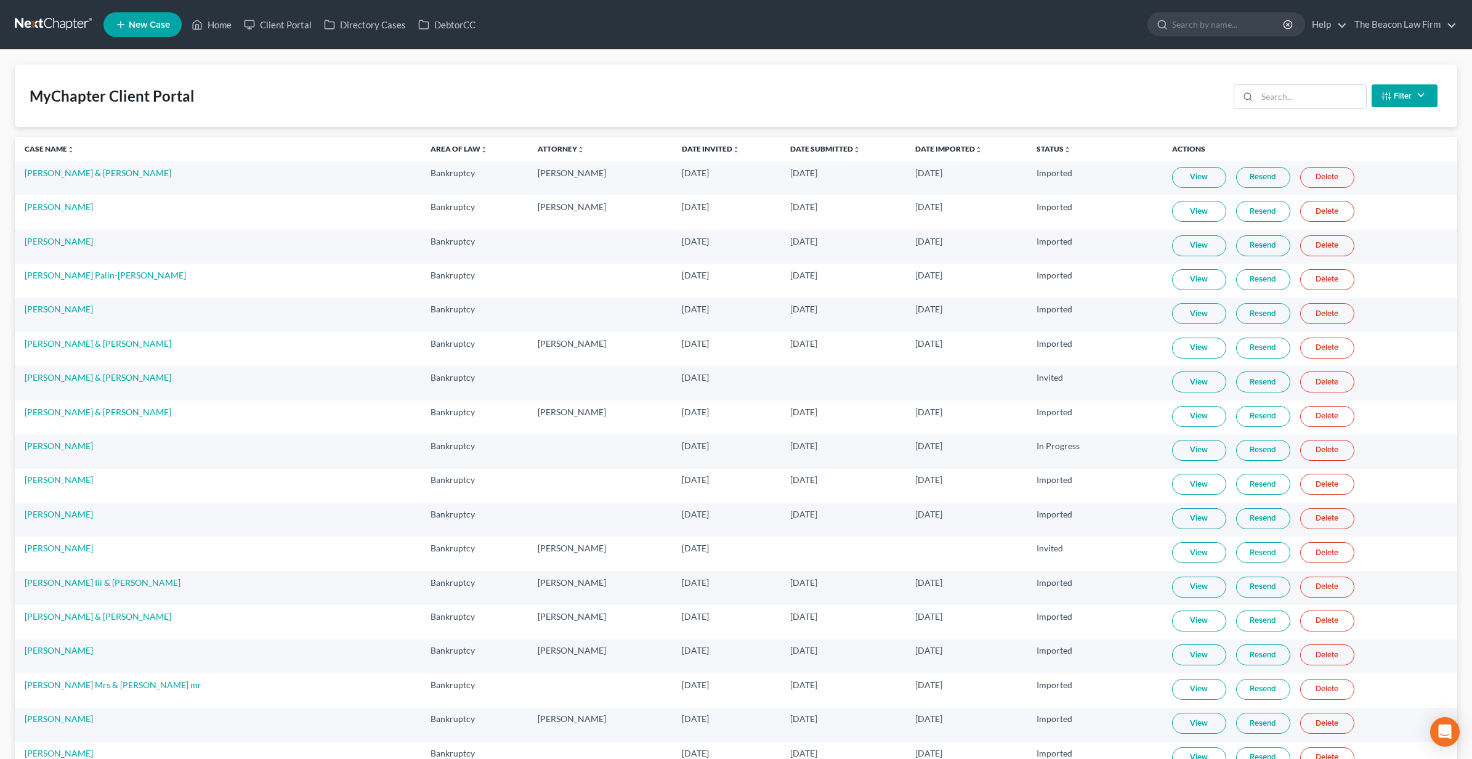
select select "15"
select select "24"
select select "9"
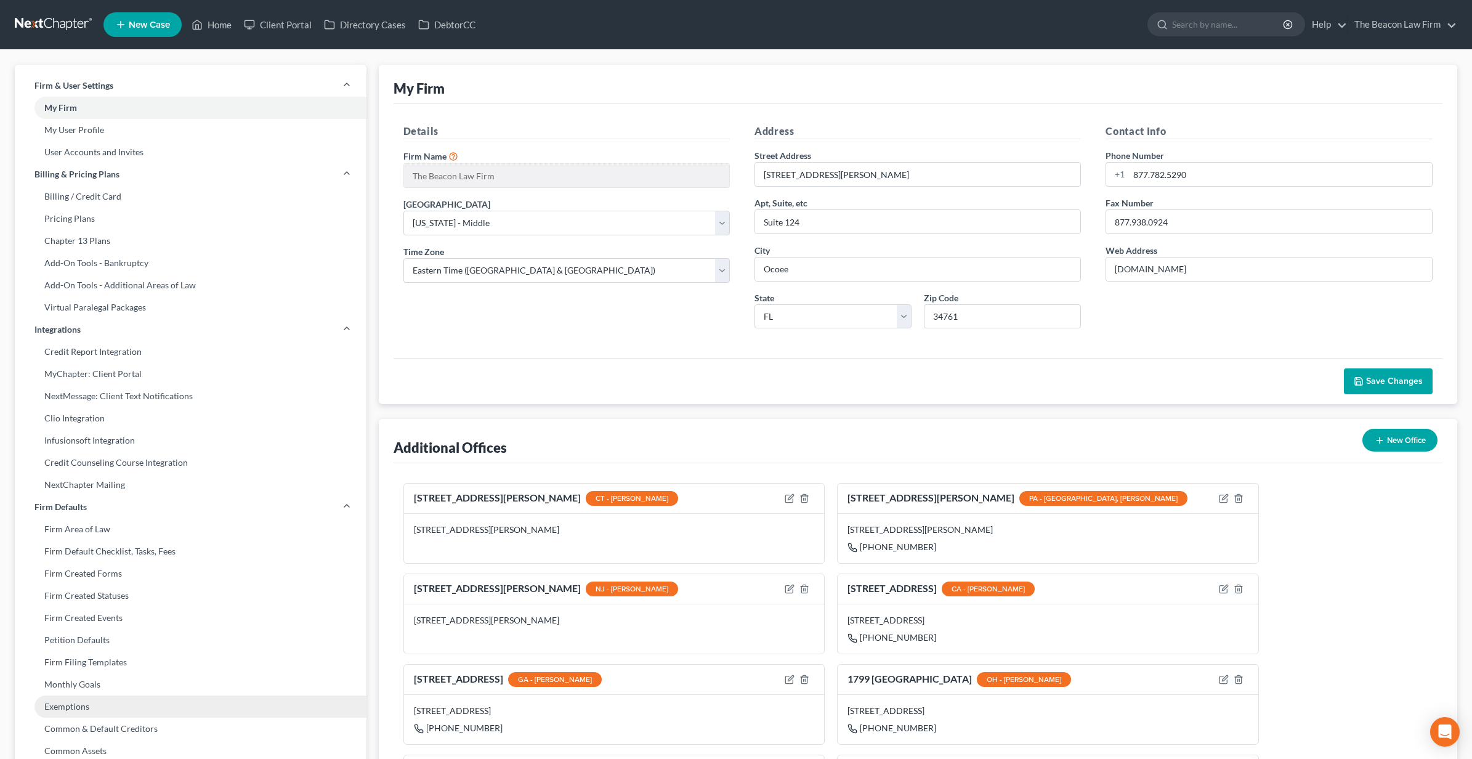
click at [220, 706] on link "Exemptions" at bounding box center [191, 706] width 352 height 22
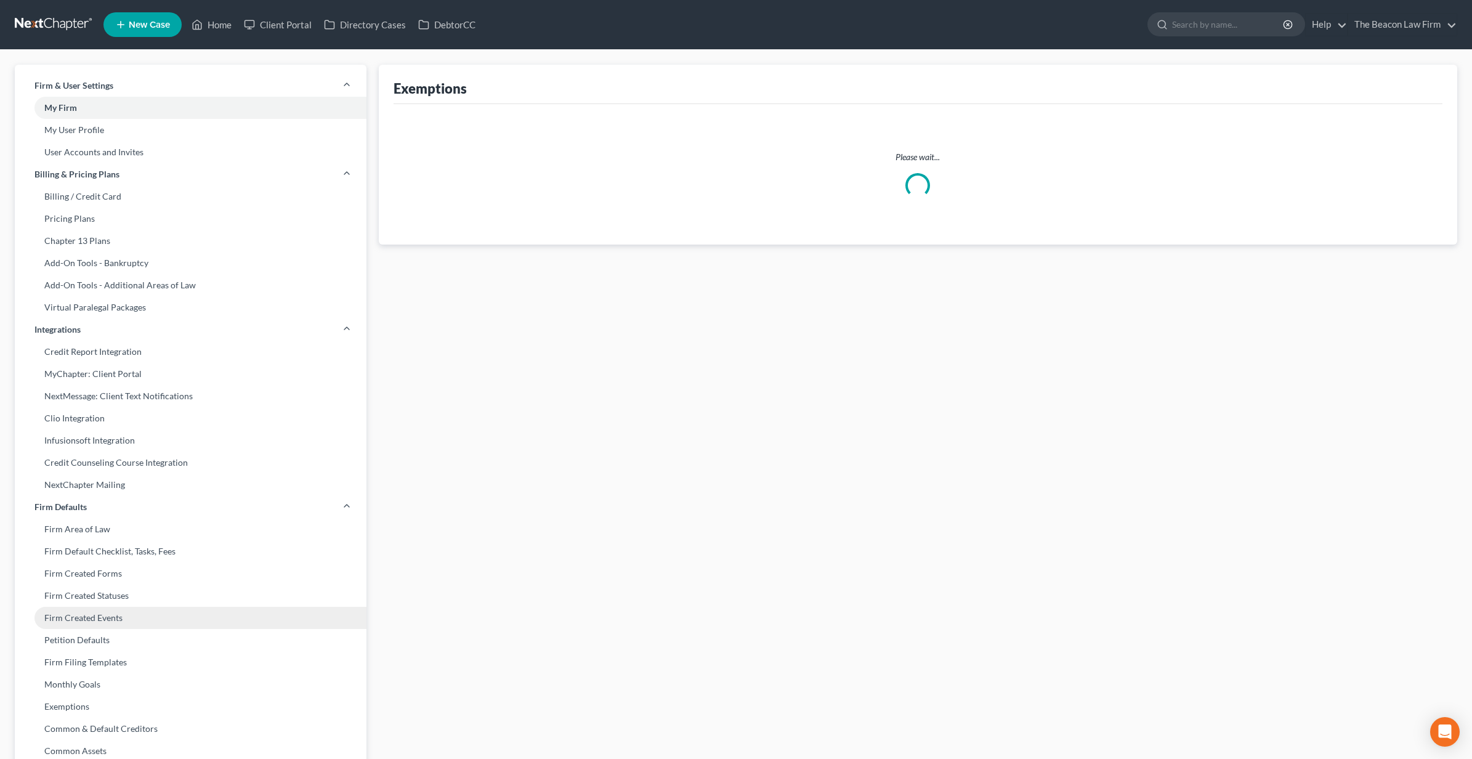
select select "0"
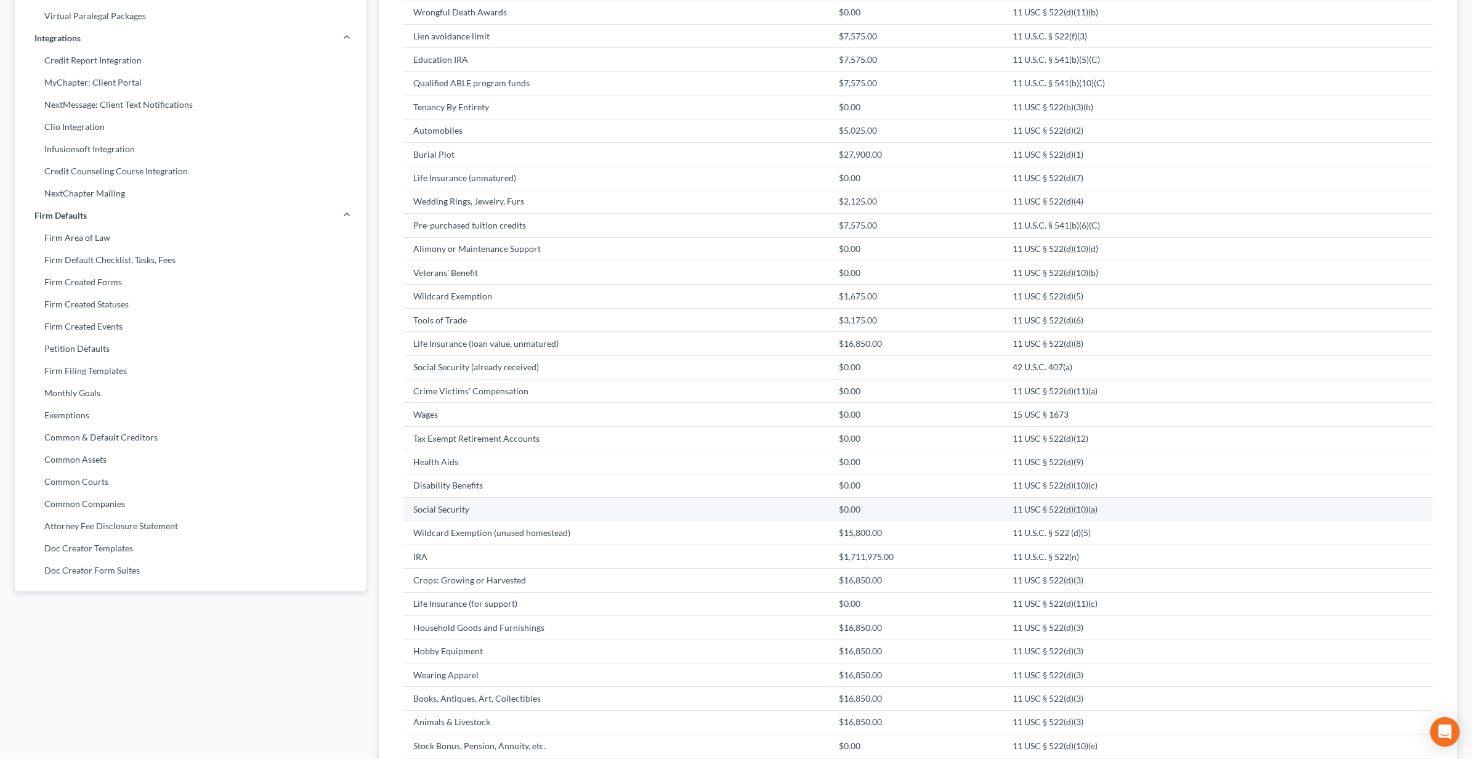
scroll to position [448, 0]
